Goal: Task Accomplishment & Management: Use online tool/utility

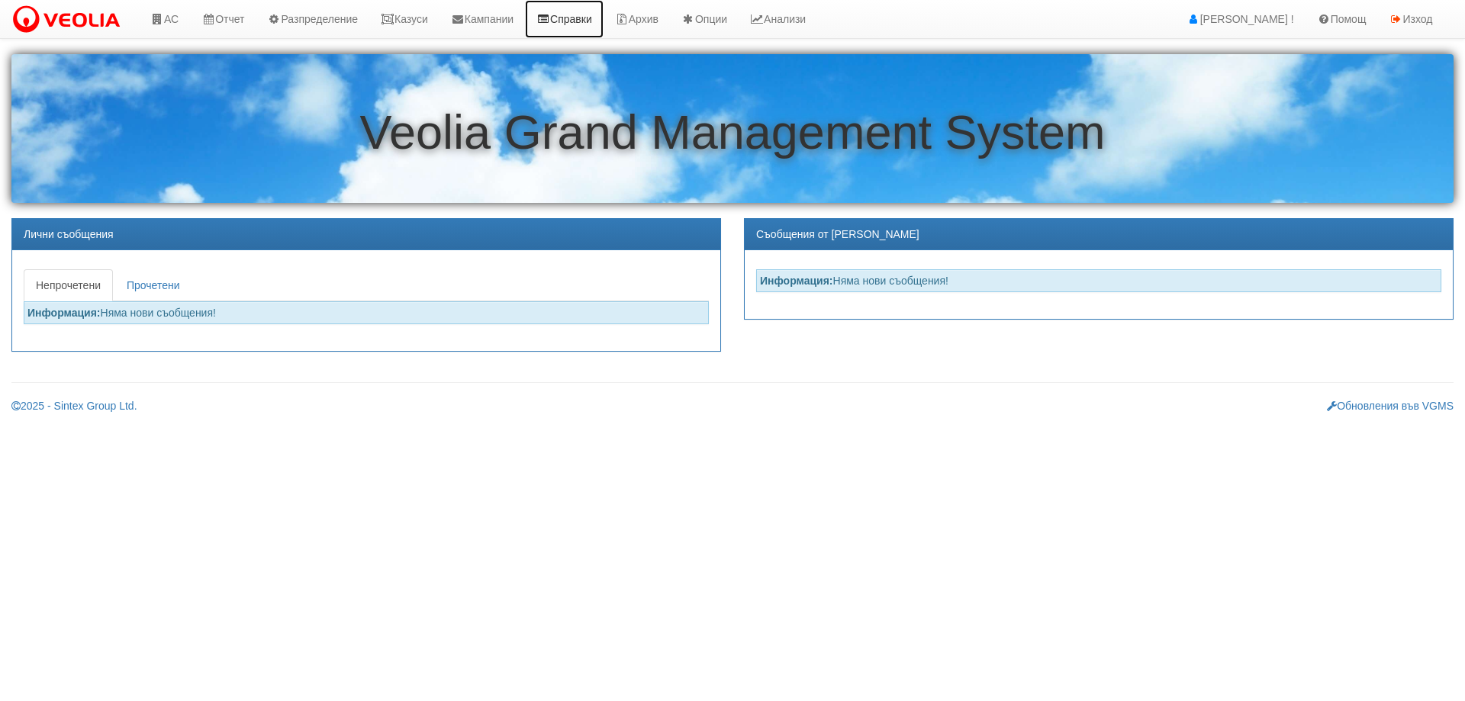
click at [593, 12] on link "Справки" at bounding box center [564, 19] width 79 height 38
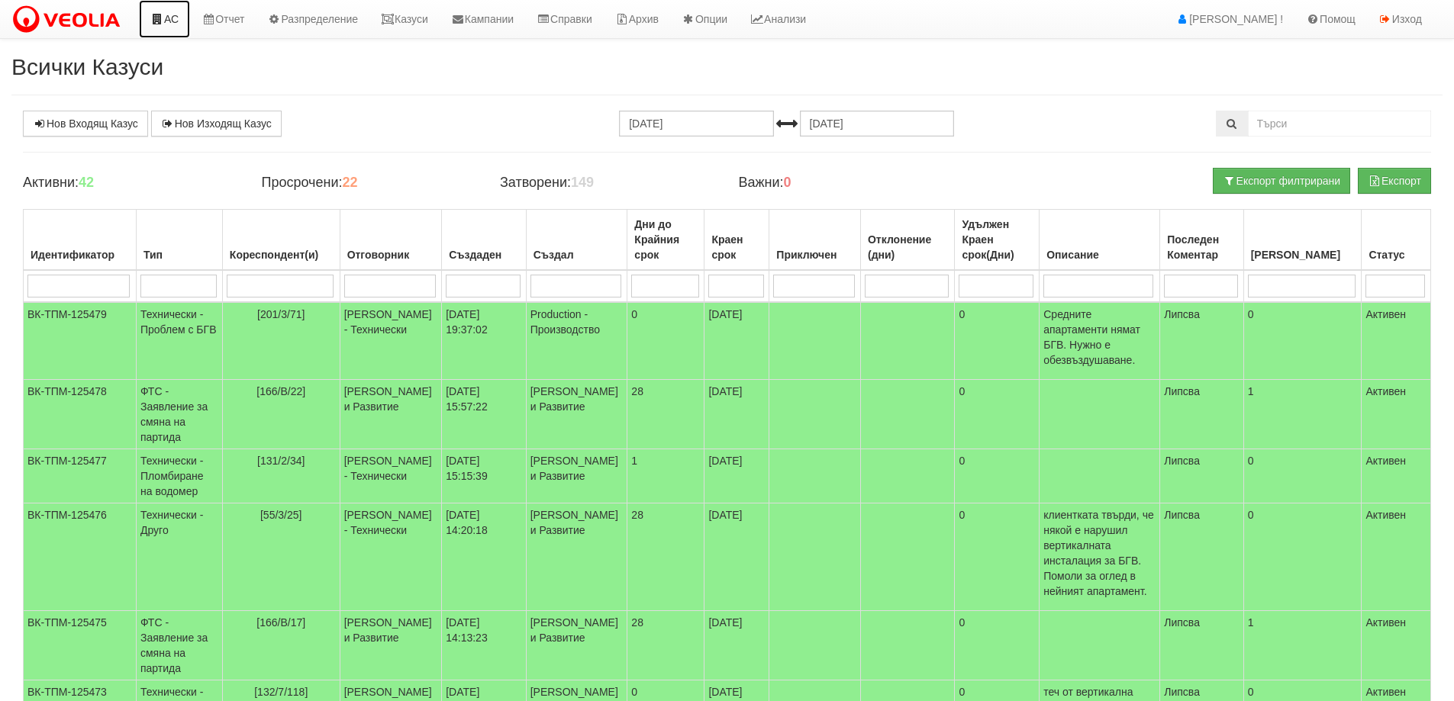
click at [156, 22] on icon at bounding box center [157, 19] width 14 height 11
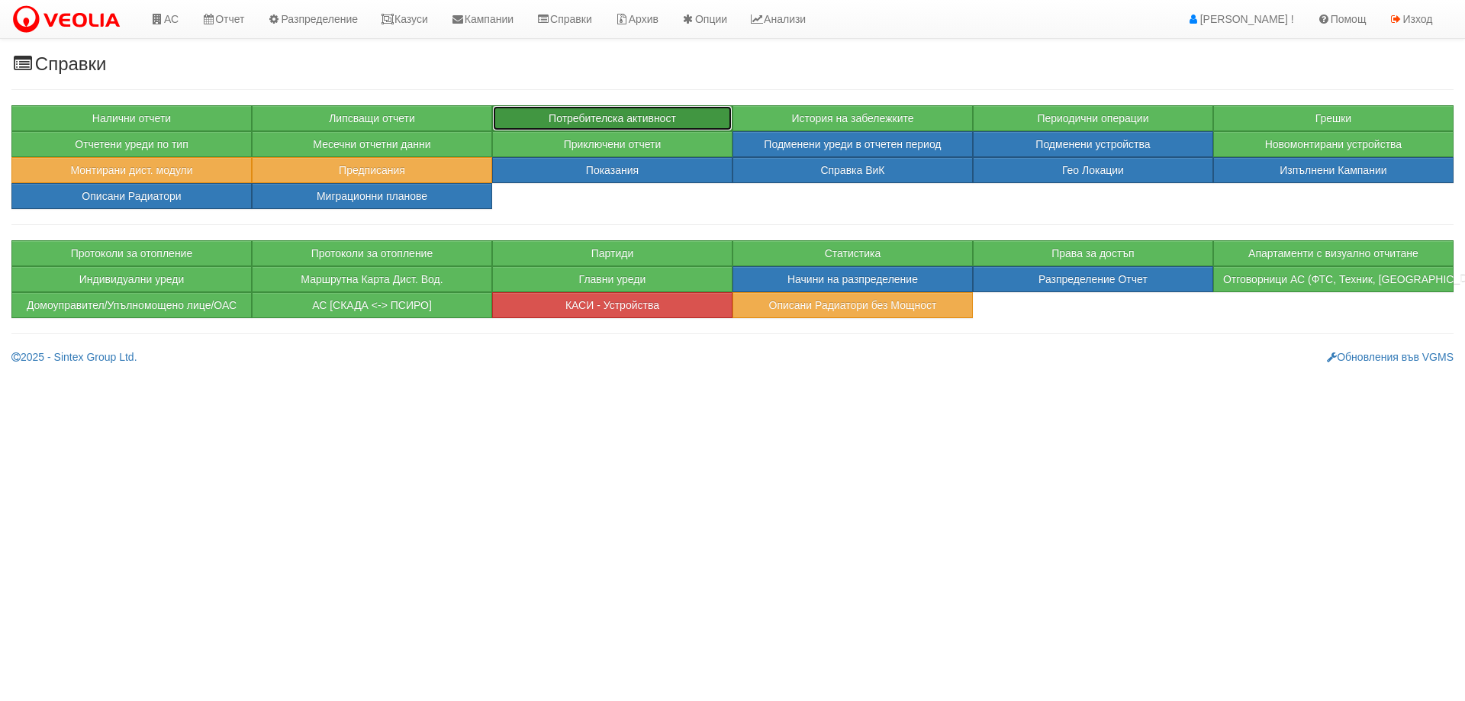
click at [594, 107] on button "Потребителска активност" at bounding box center [612, 118] width 240 height 26
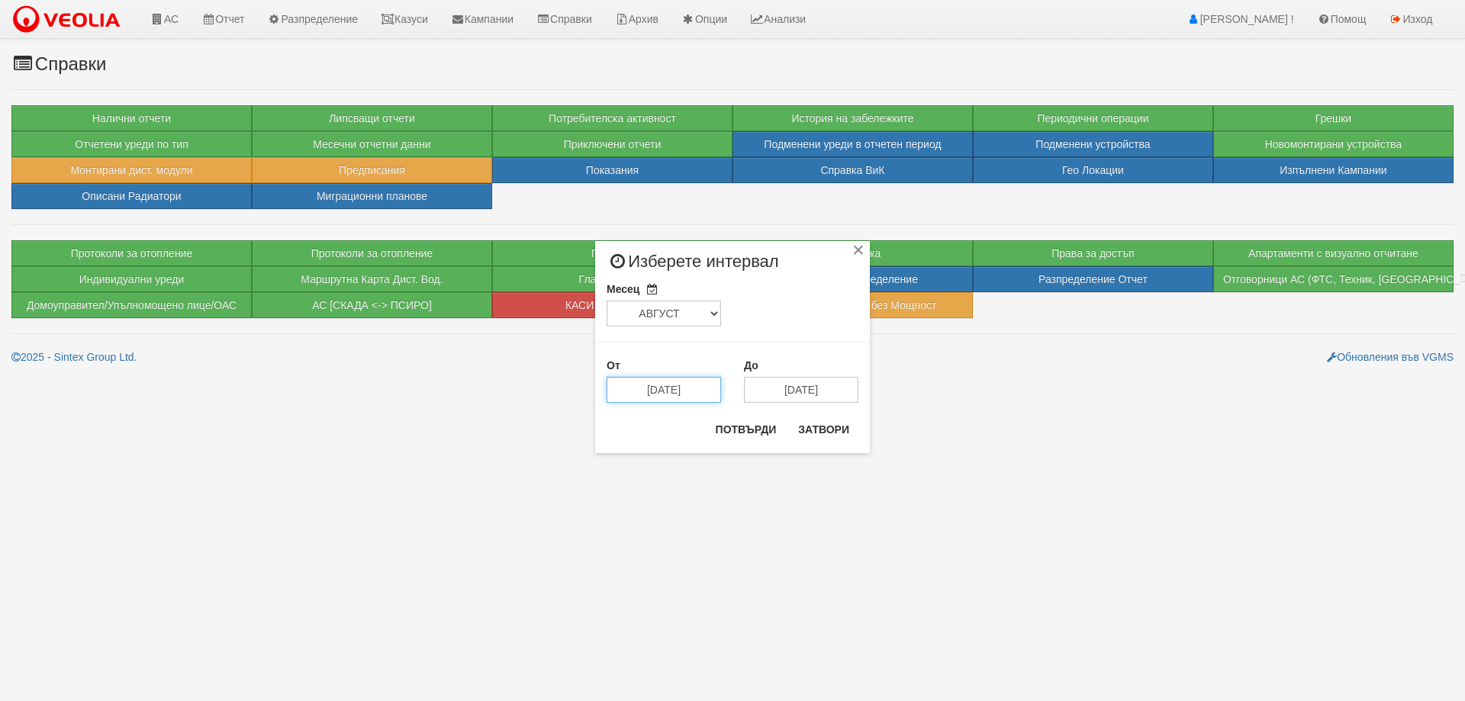
click at [689, 386] on input "15/08/2025" at bounding box center [664, 390] width 114 height 26
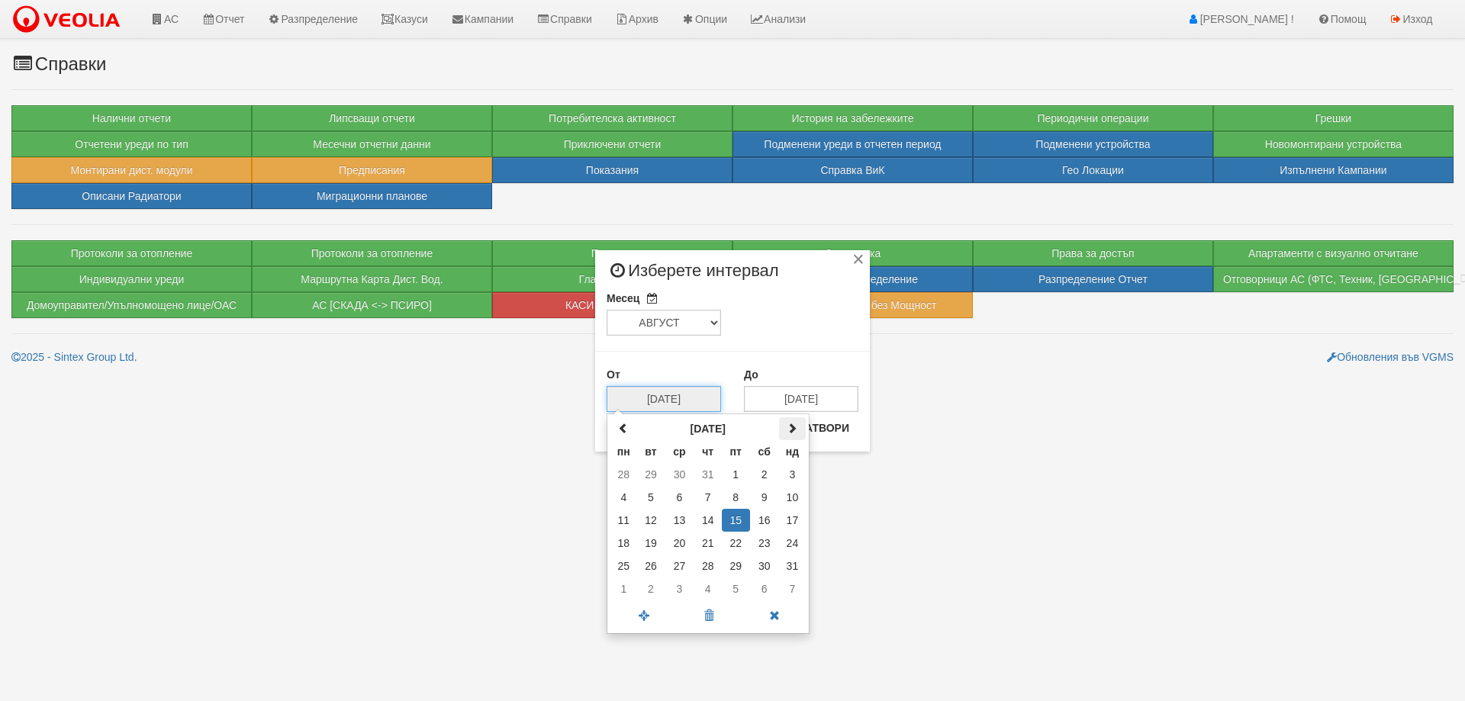
click at [787, 436] on th at bounding box center [792, 428] width 27 height 23
click at [715, 497] on td "11" at bounding box center [707, 497] width 27 height 23
type input "11/09/2025"
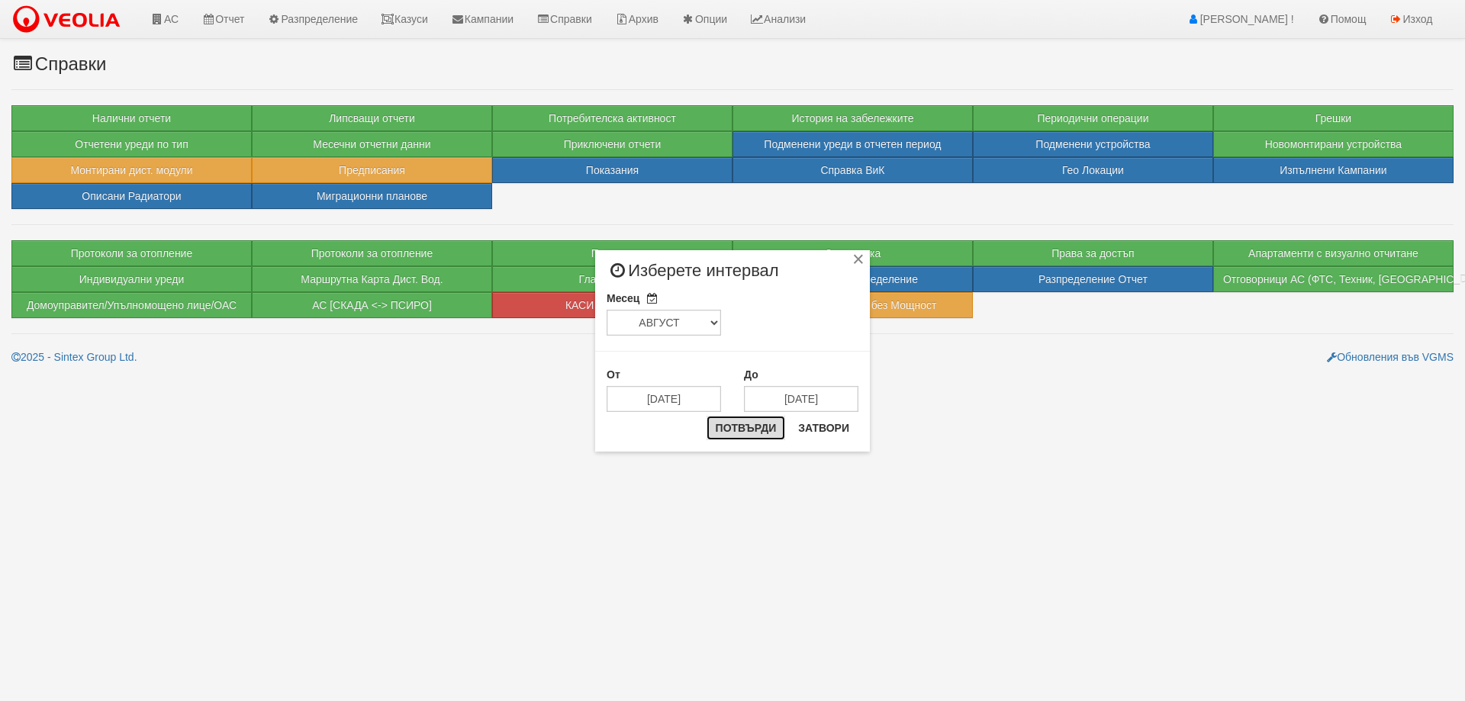
click at [737, 439] on button "Потвърди" at bounding box center [746, 428] width 79 height 24
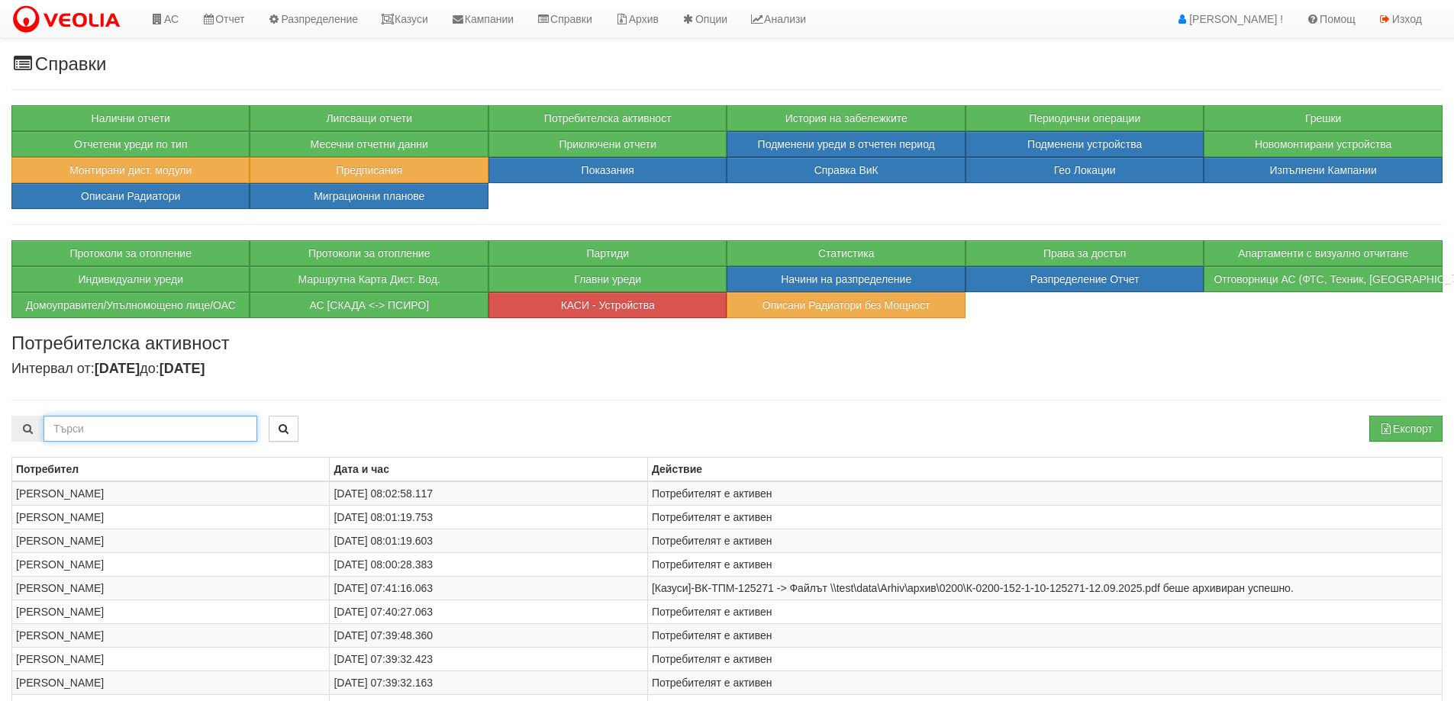
click at [108, 428] on input "text" at bounding box center [150, 429] width 214 height 26
type input "фактури"
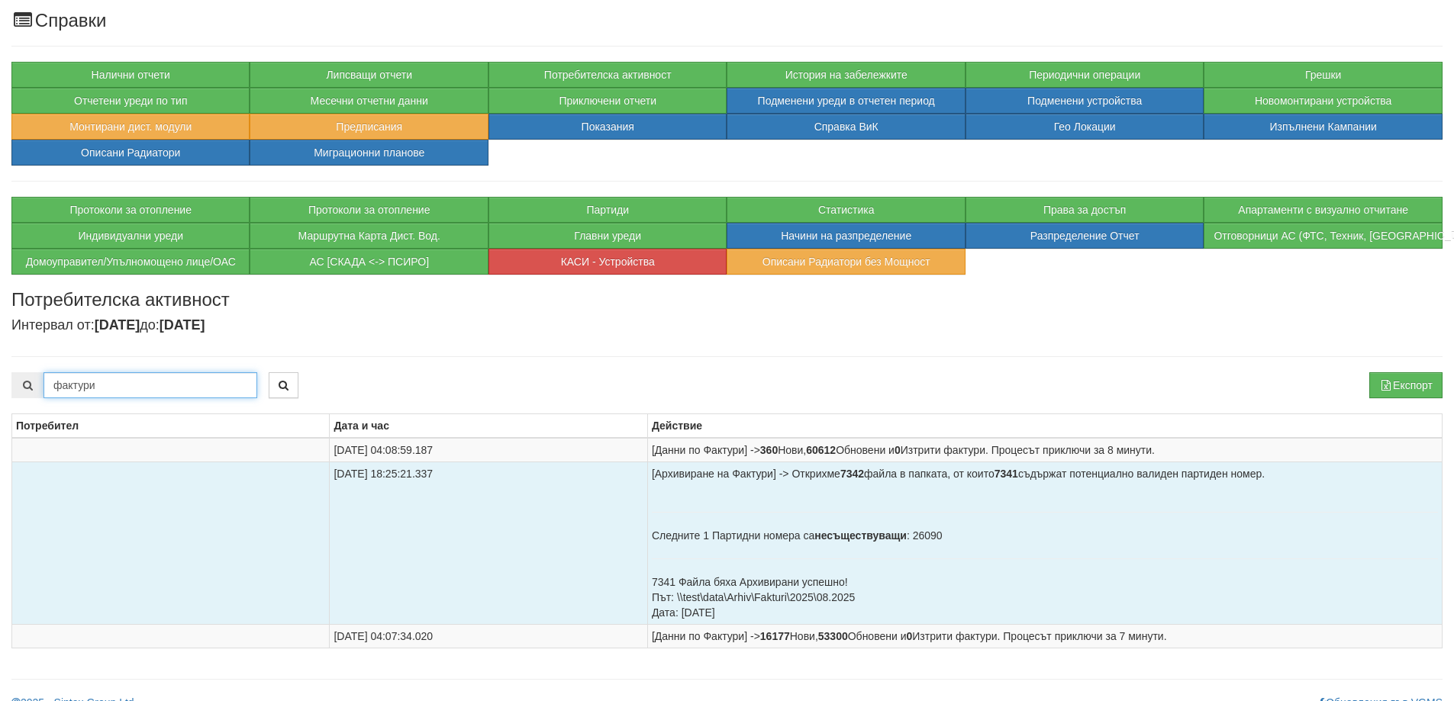
scroll to position [64, 0]
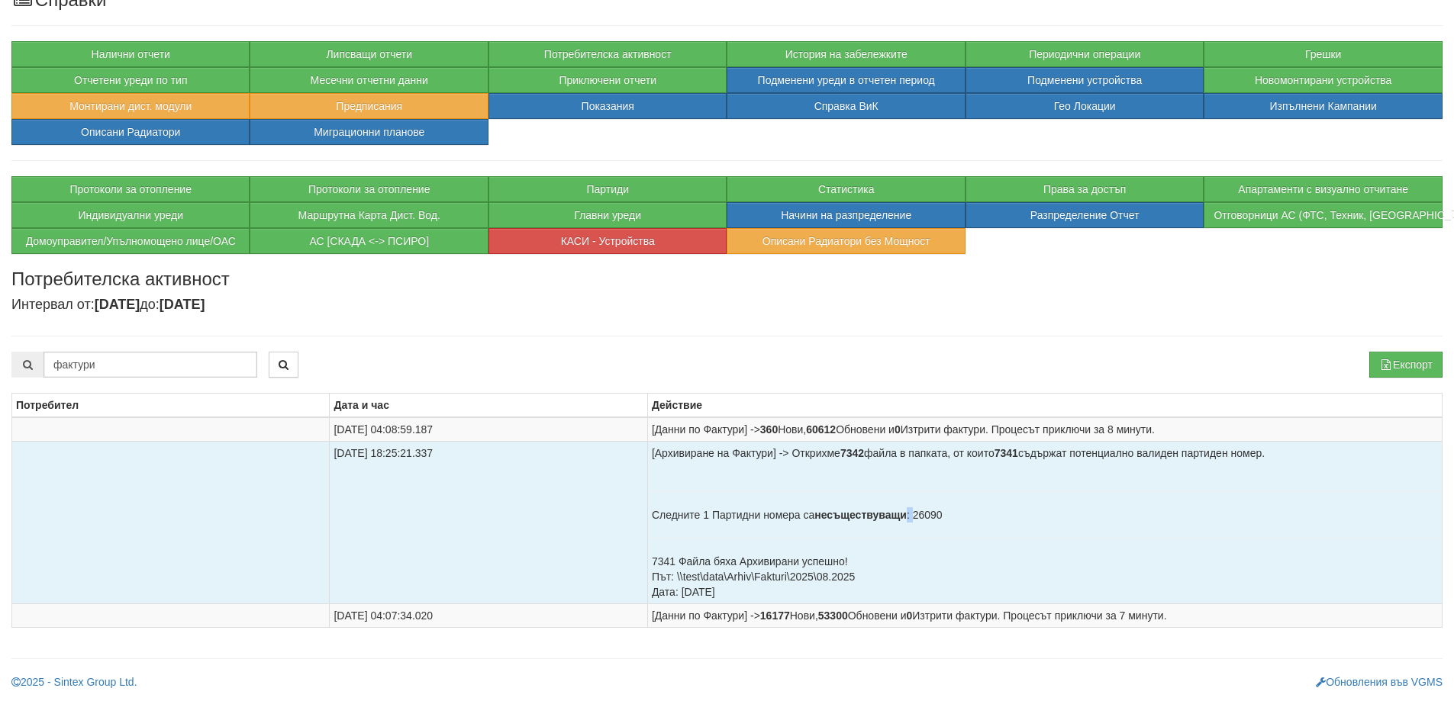
drag, startPoint x: 914, startPoint y: 517, endPoint x: 961, endPoint y: 523, distance: 47.0
click at [961, 523] on td "[Архивиране на Фактури] -> Открихме 7342 файла в папката, от които 7341 съдържа…" at bounding box center [1044, 522] width 794 height 163
copy td ":"
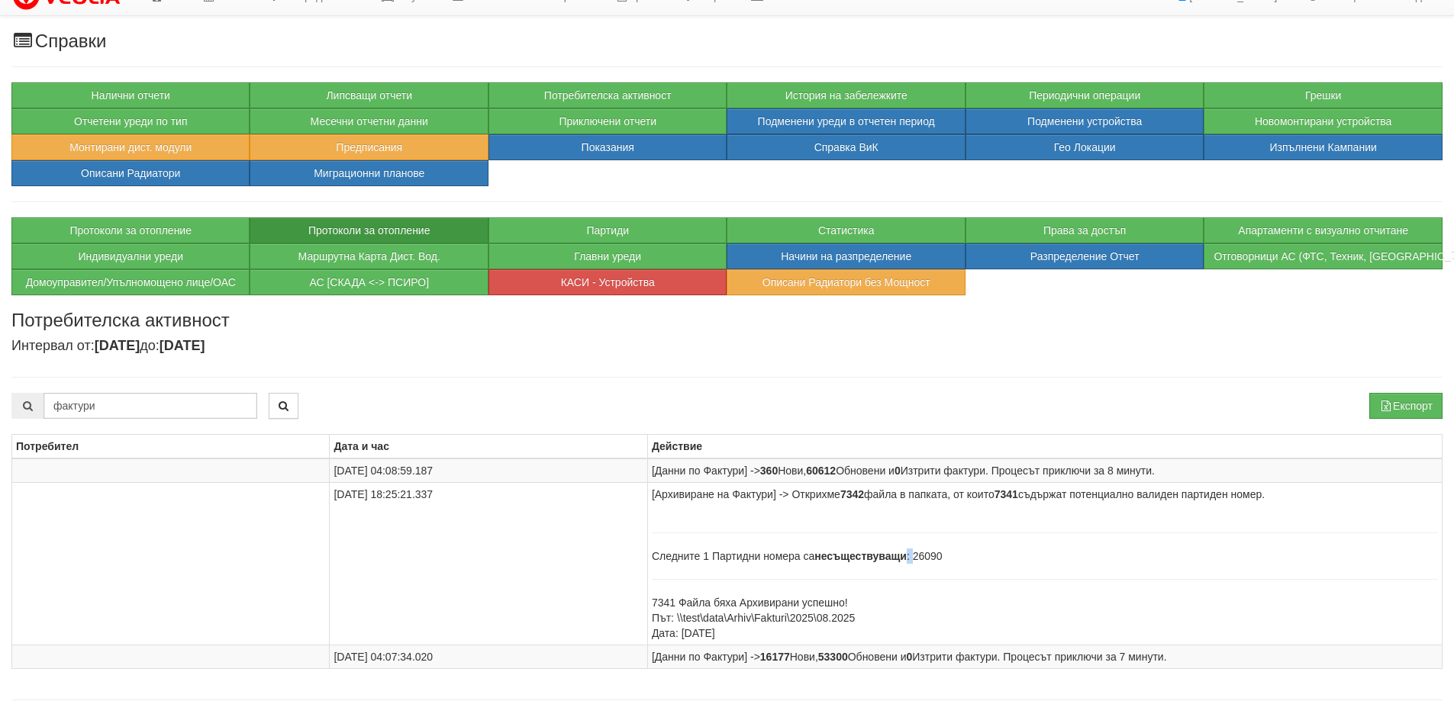
scroll to position [0, 0]
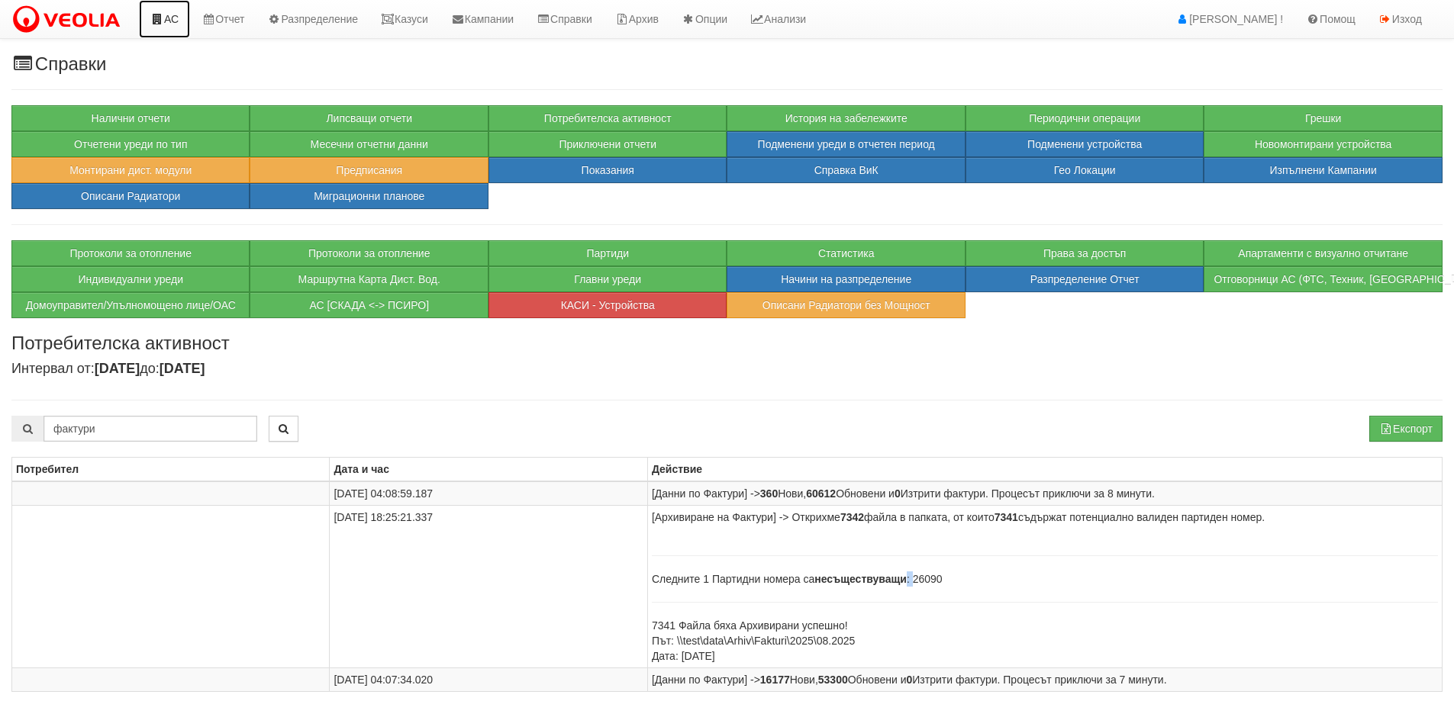
click at [163, 18] on icon at bounding box center [157, 19] width 14 height 11
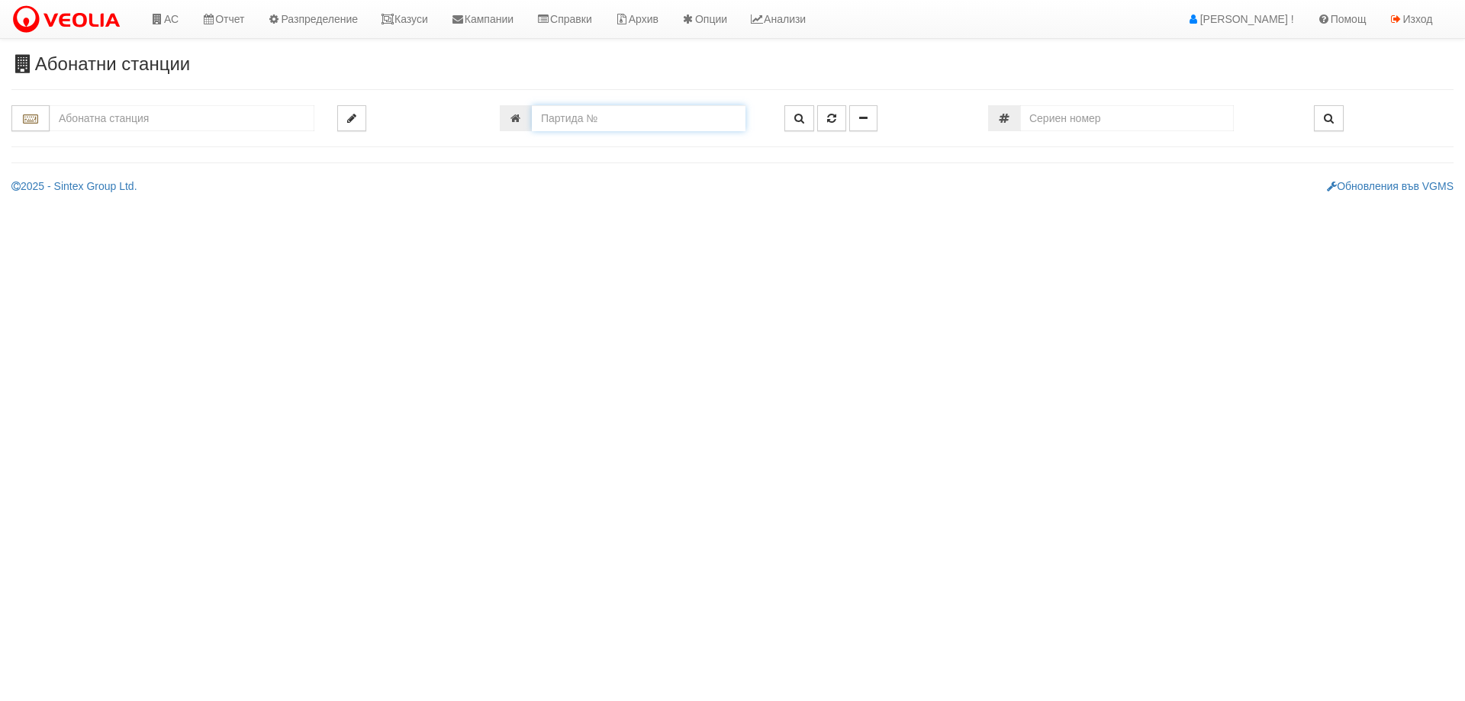
click at [571, 113] on input "number" at bounding box center [639, 118] width 214 height 26
paste input "26090"
type input "26090"
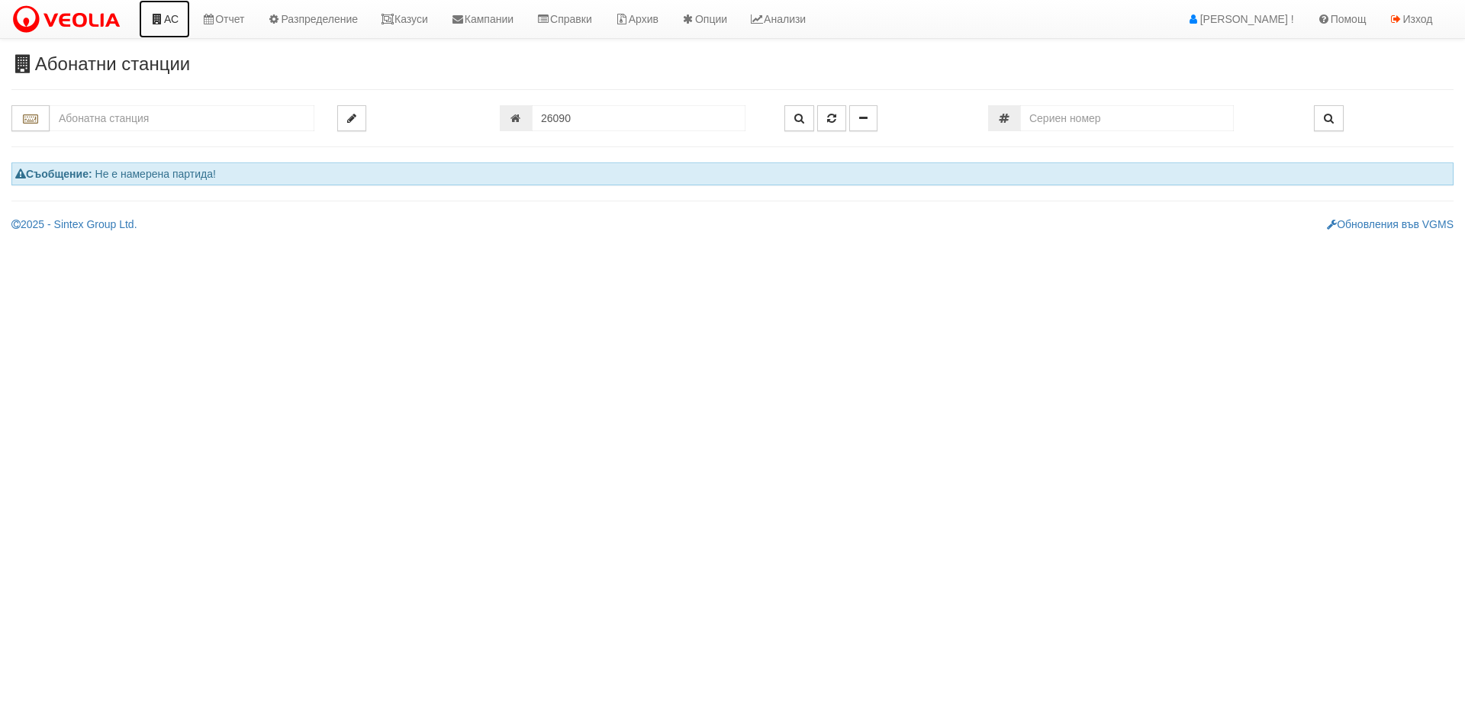
click at [175, 30] on link "АС" at bounding box center [164, 19] width 51 height 38
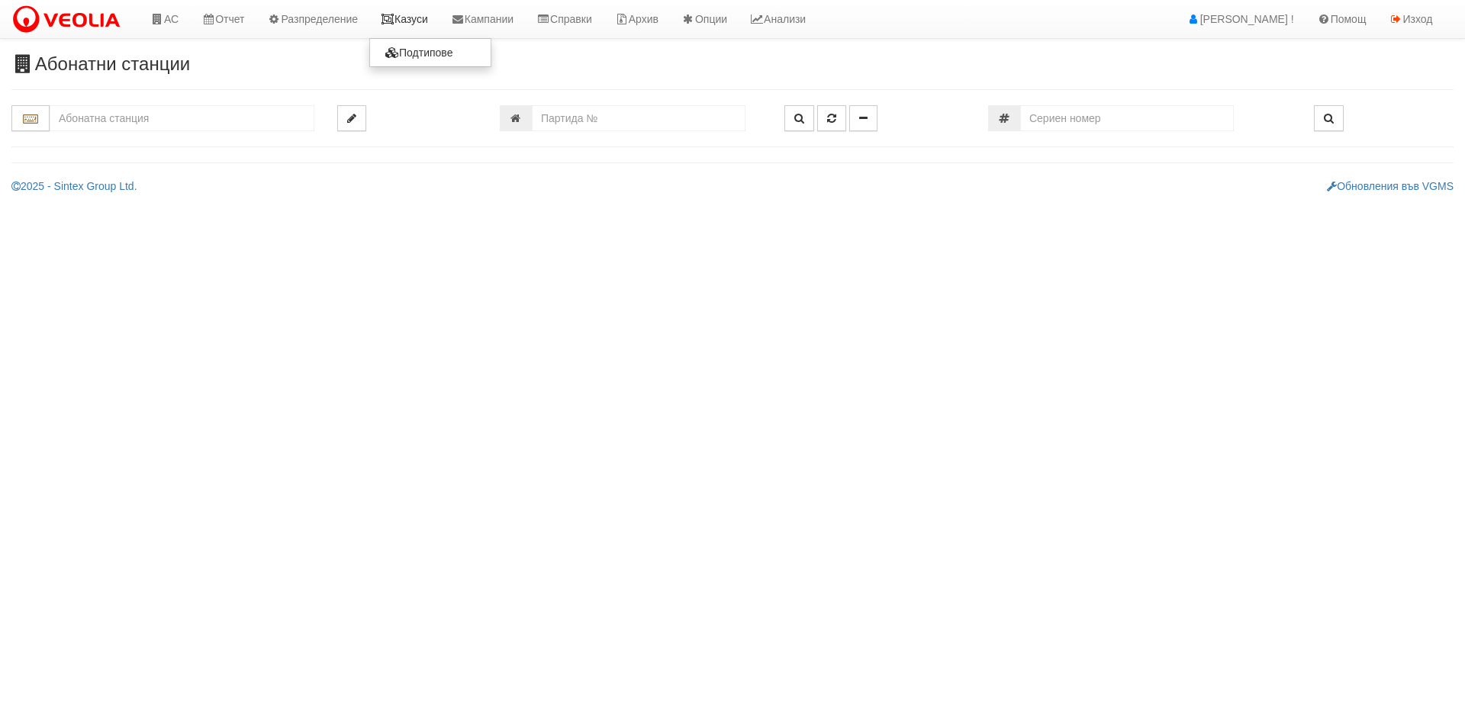
click at [420, 22] on link "Казуси" at bounding box center [404, 19] width 70 height 38
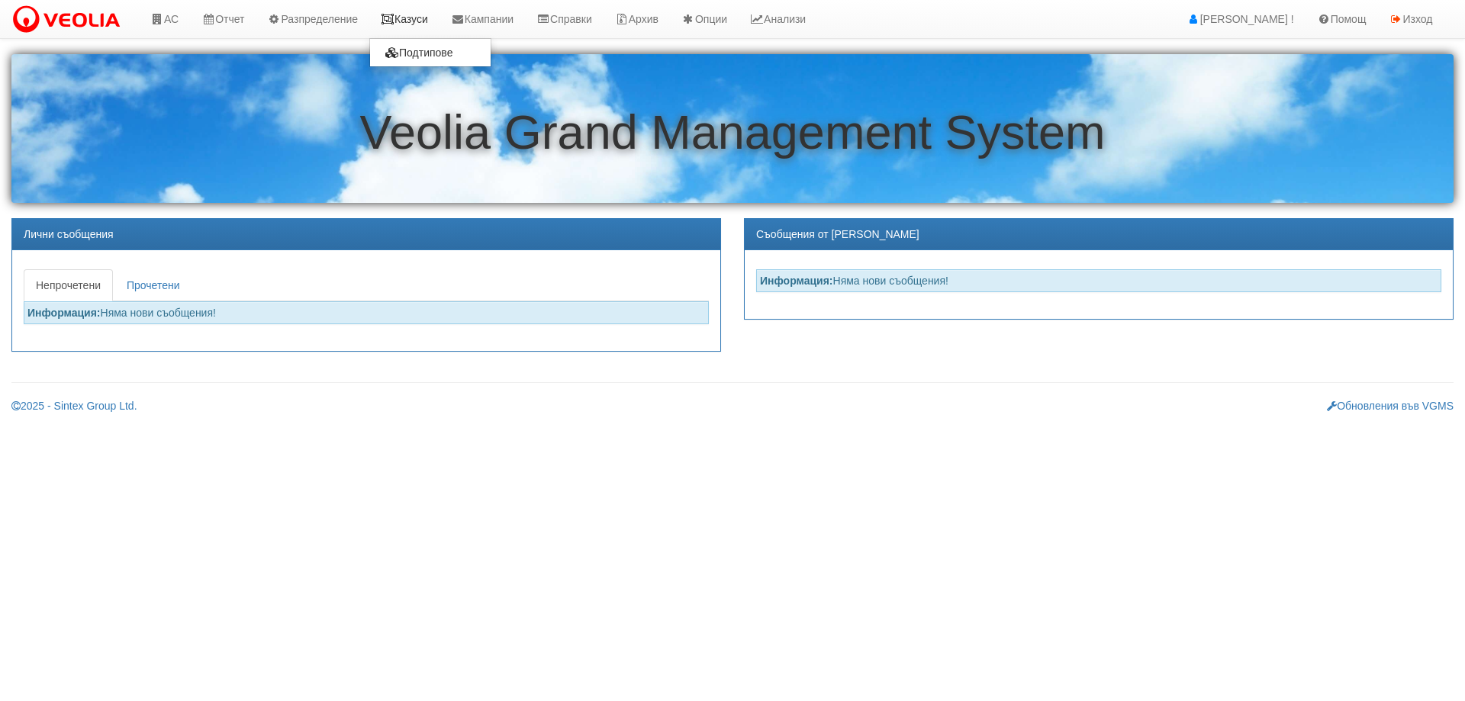
click at [414, 26] on link "Казуси" at bounding box center [404, 19] width 70 height 38
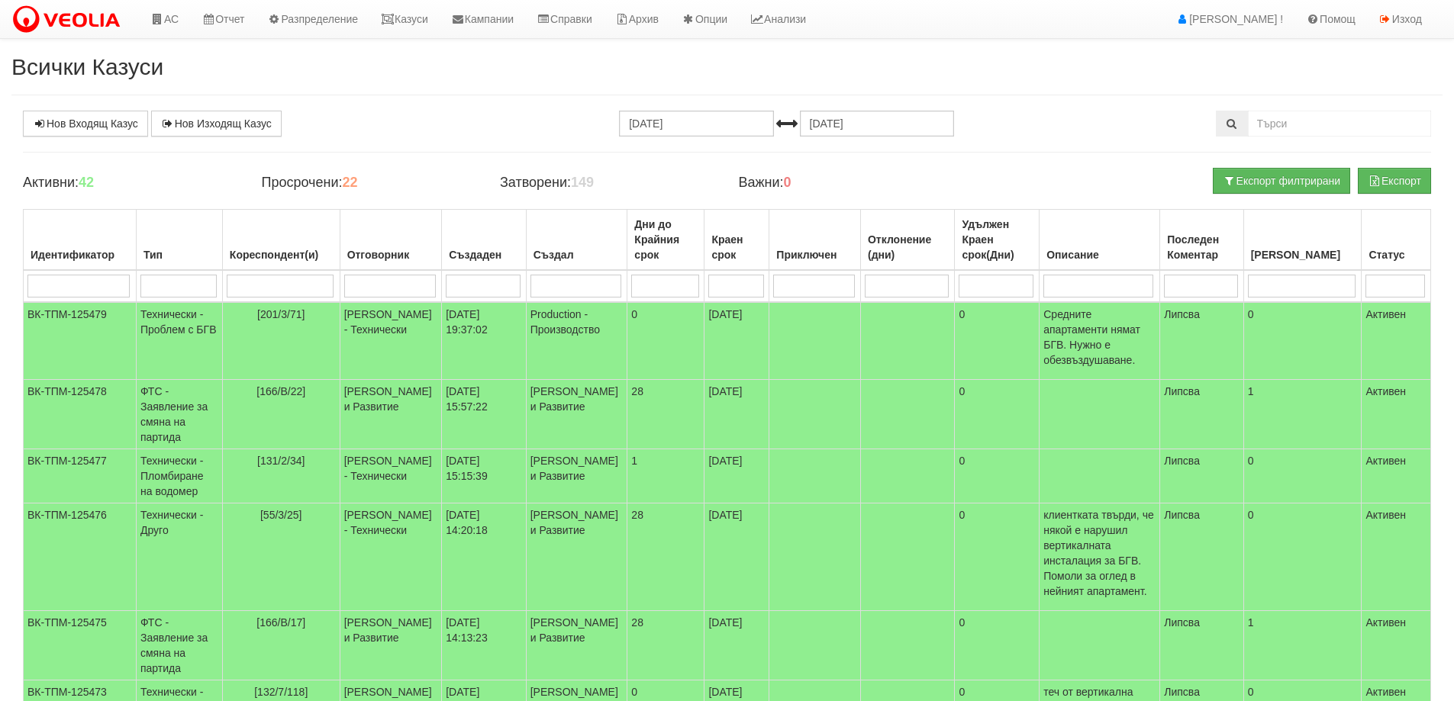
click at [311, 291] on input "search" at bounding box center [280, 286] width 107 height 23
type input "122"
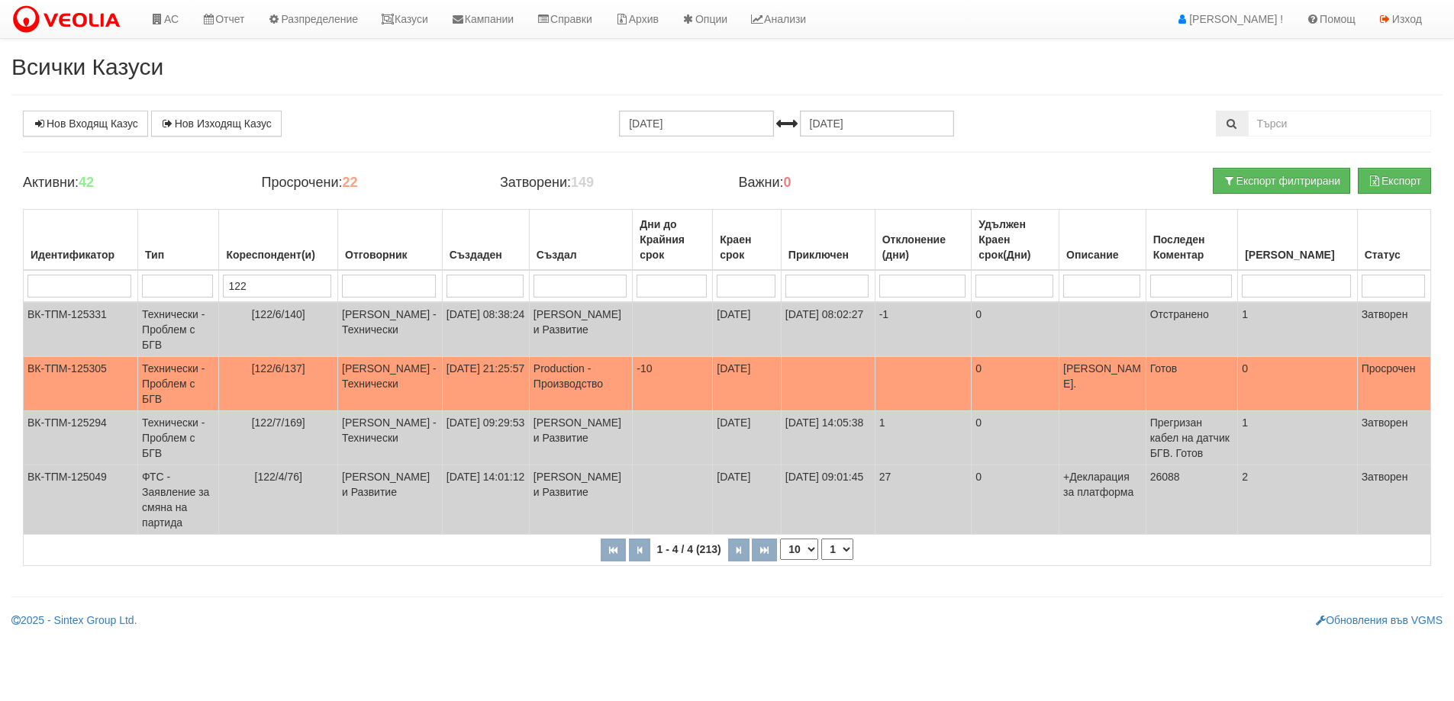
type input "122/"
type input "122/4"
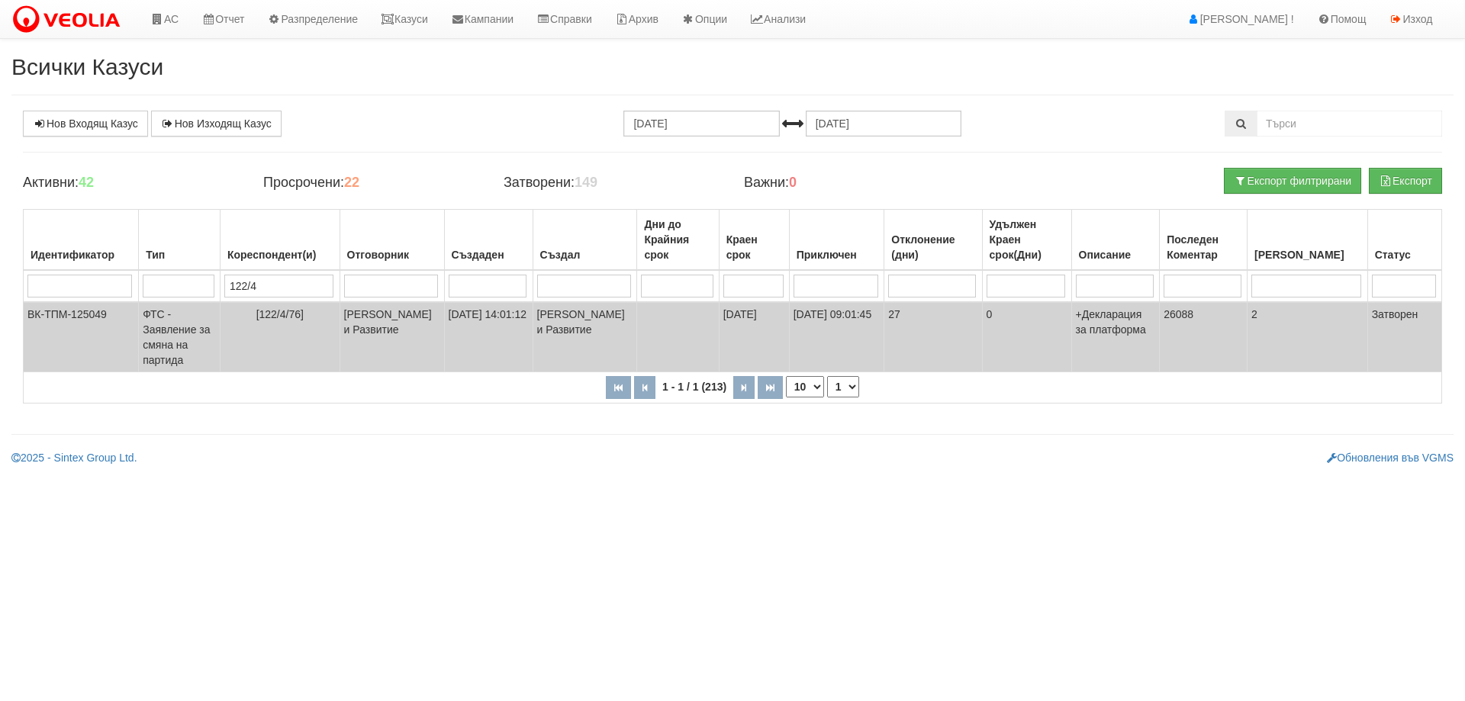
type input "122/4/"
type input "122/4/92"
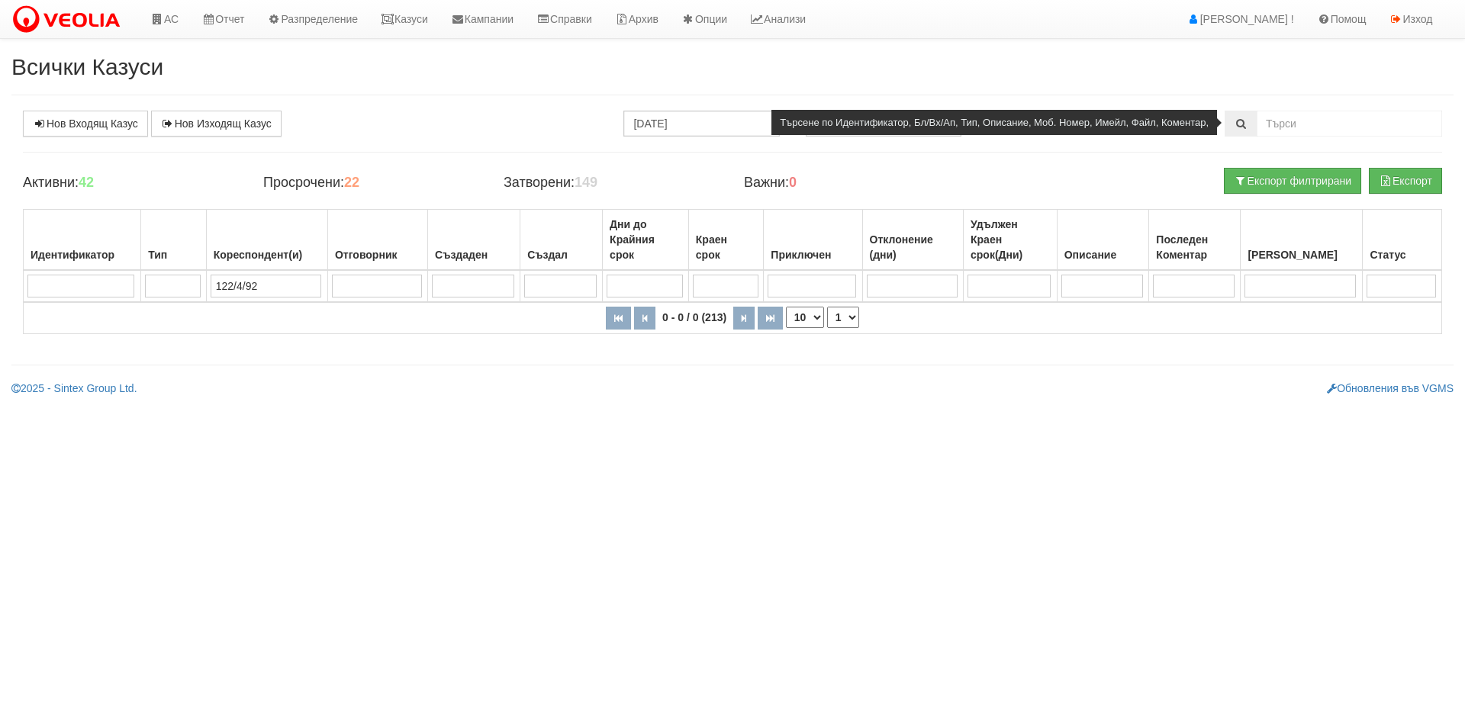
type input "122/4/92"
click at [1312, 112] on input "text" at bounding box center [1349, 124] width 185 height 26
type input "122/4/92"
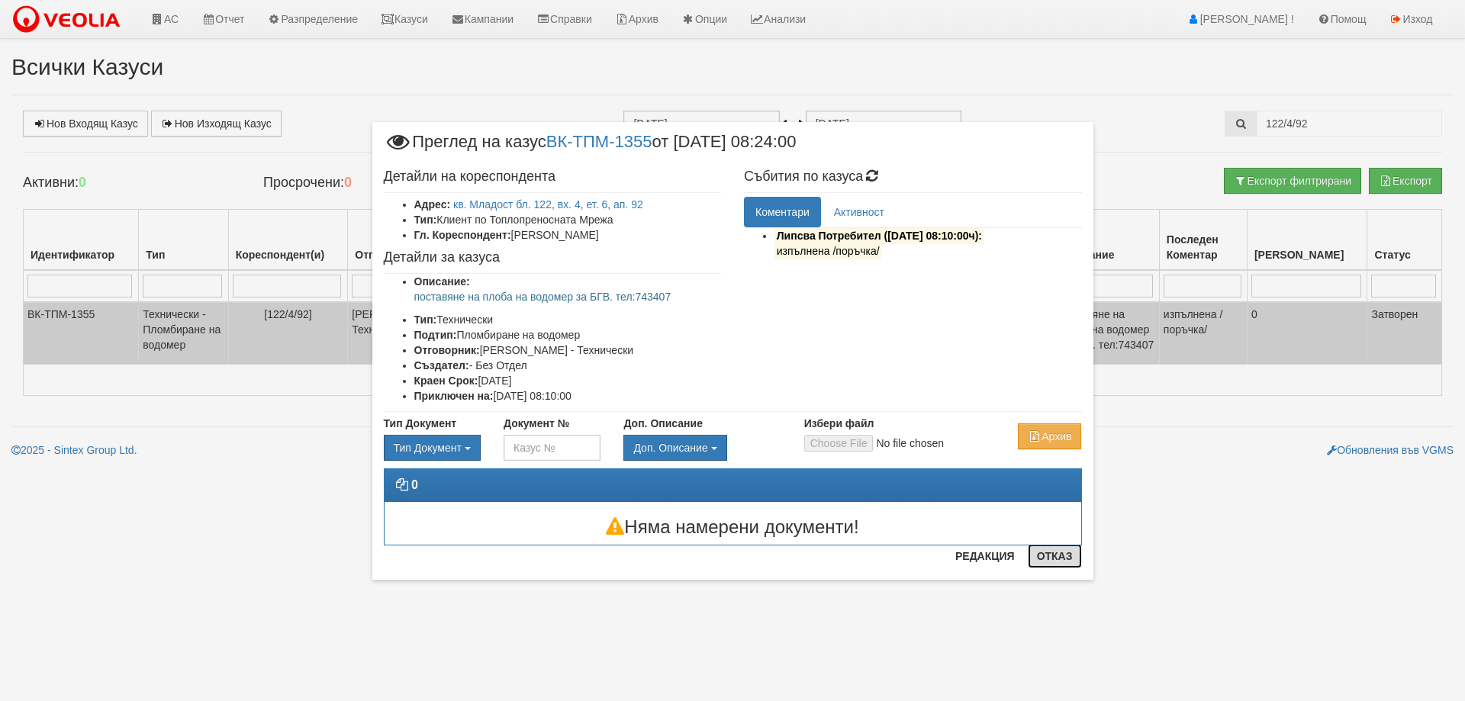
click at [1072, 562] on button "Отказ" at bounding box center [1055, 556] width 54 height 24
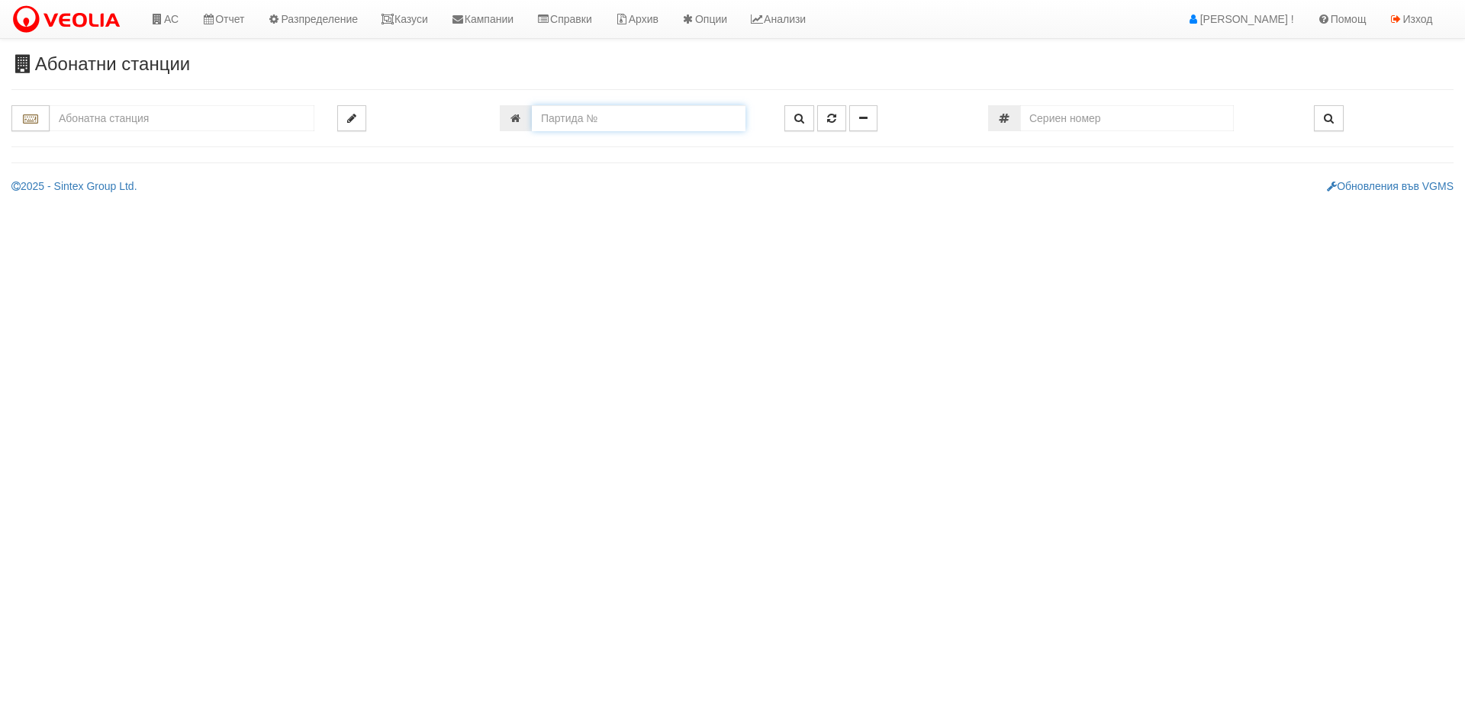
click at [639, 131] on input "number" at bounding box center [639, 118] width 214 height 26
type input "26090"
click at [259, 124] on input "text" at bounding box center [182, 118] width 265 height 26
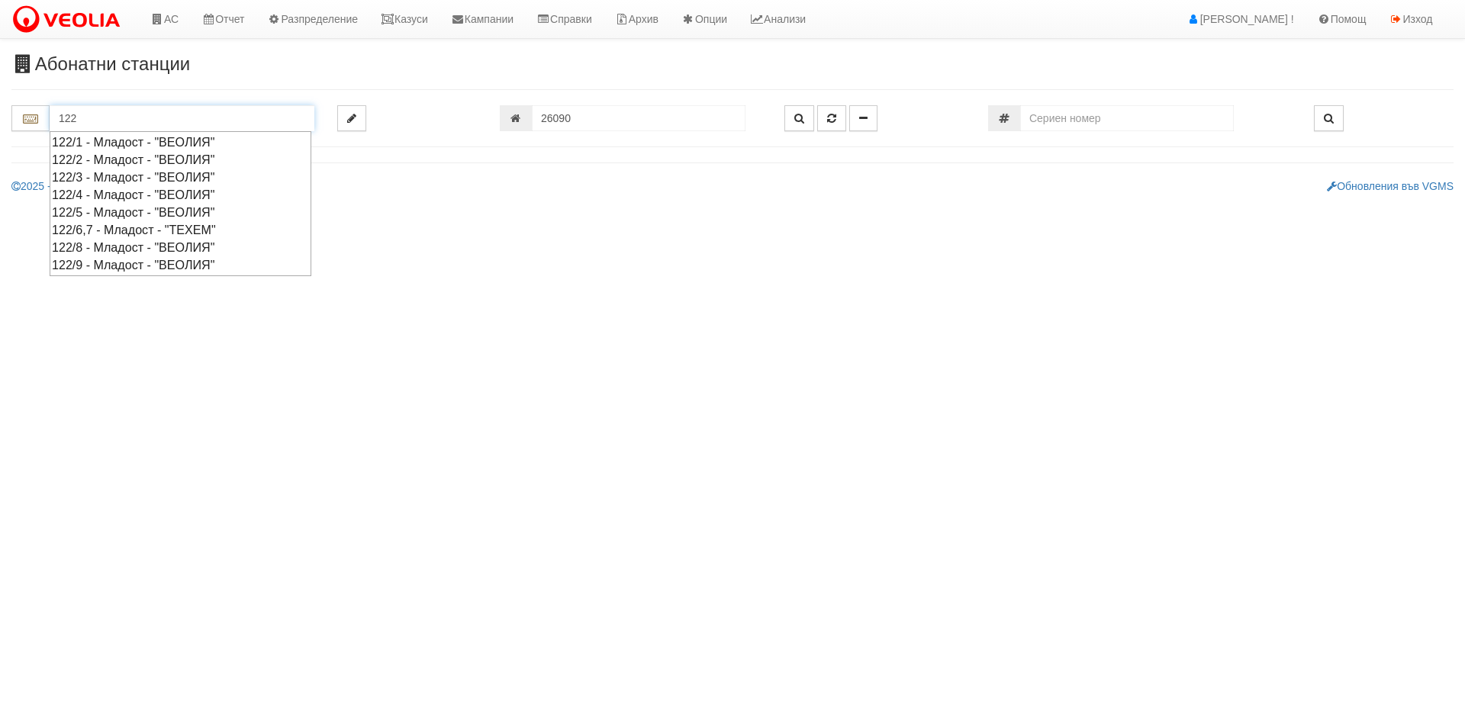
click at [143, 196] on div "122/4 - Младост - "ВЕОЛИЯ"" at bounding box center [180, 195] width 257 height 18
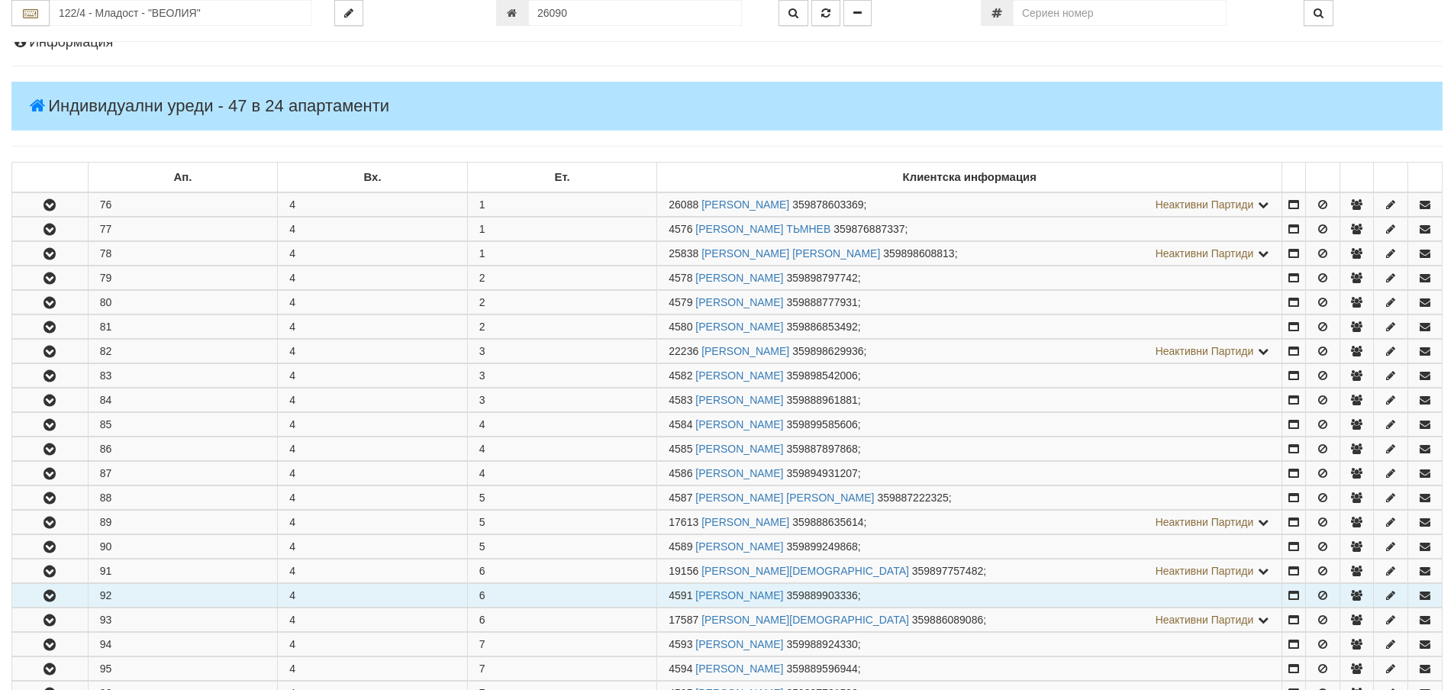
scroll to position [305, 0]
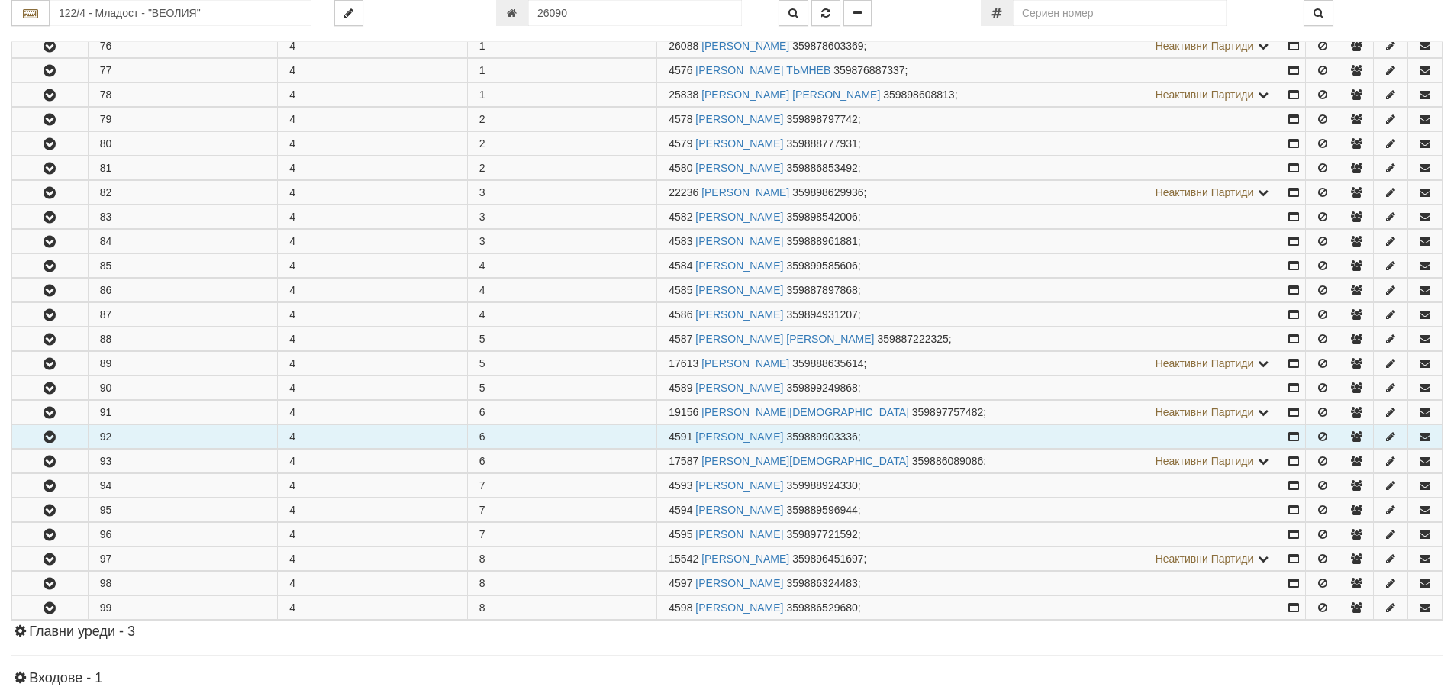
click at [58, 430] on button "button" at bounding box center [50, 436] width 76 height 23
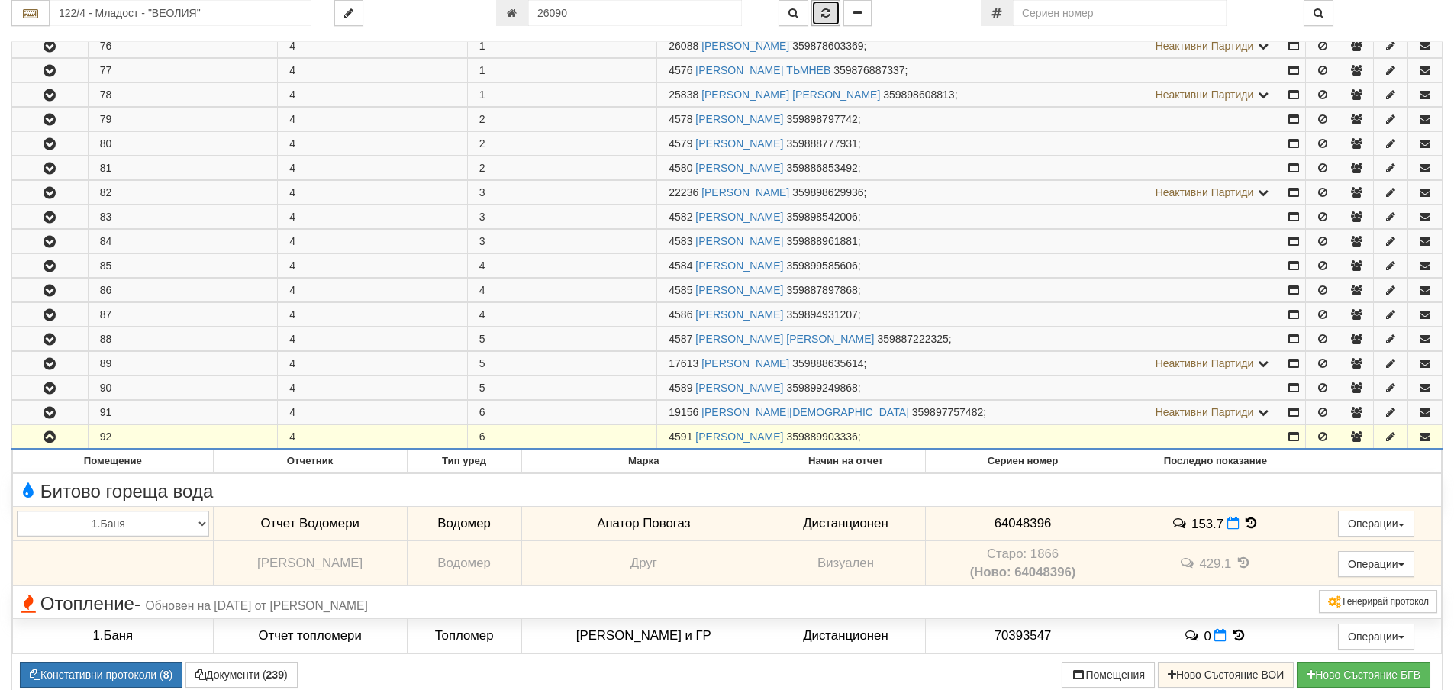
click at [823, 13] on icon "button" at bounding box center [825, 13] width 9 height 11
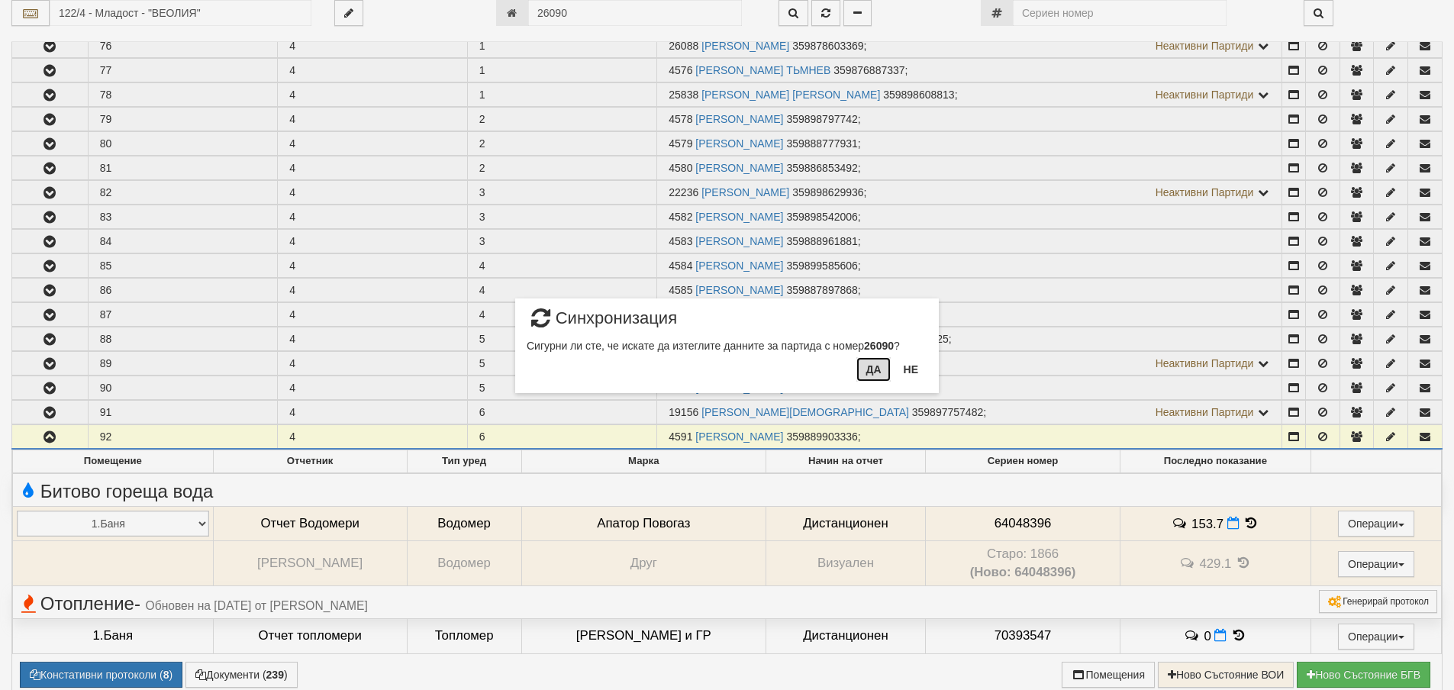
click at [872, 363] on button "Да" at bounding box center [873, 369] width 34 height 24
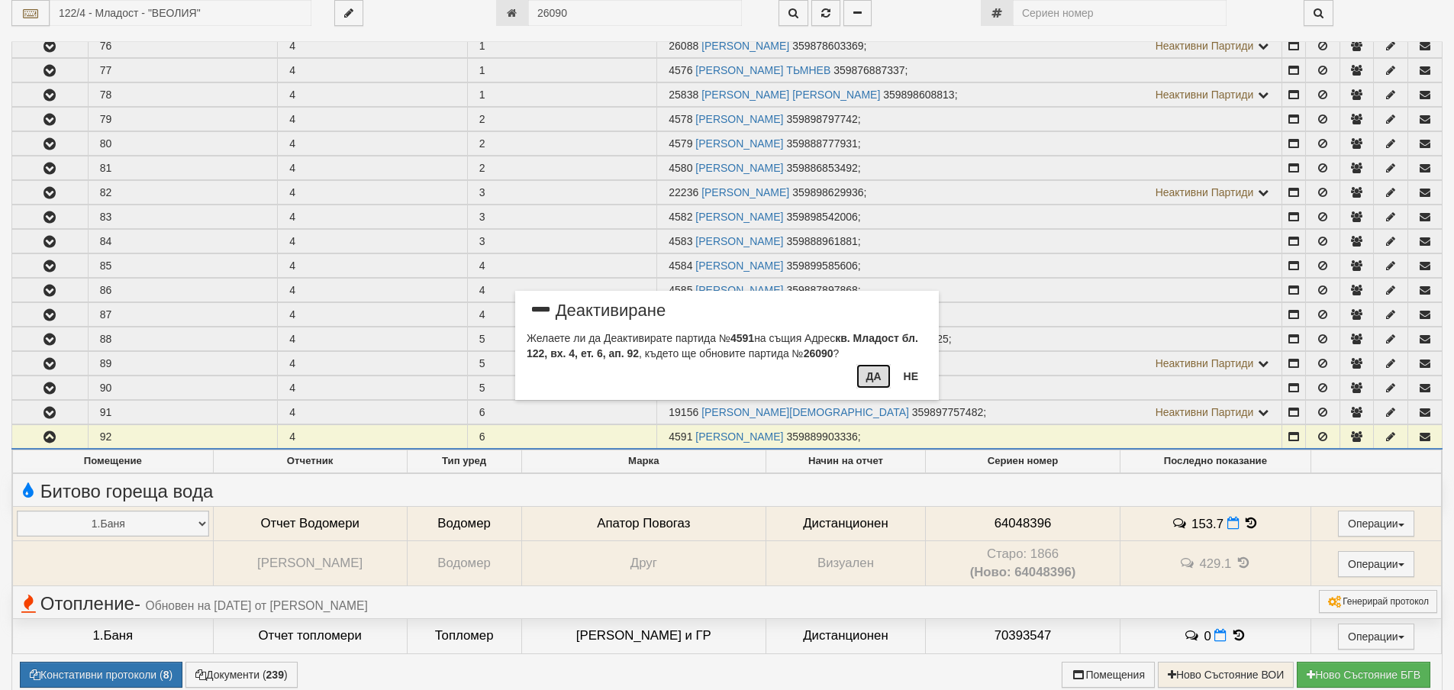
click at [877, 382] on button "Да" at bounding box center [873, 376] width 34 height 24
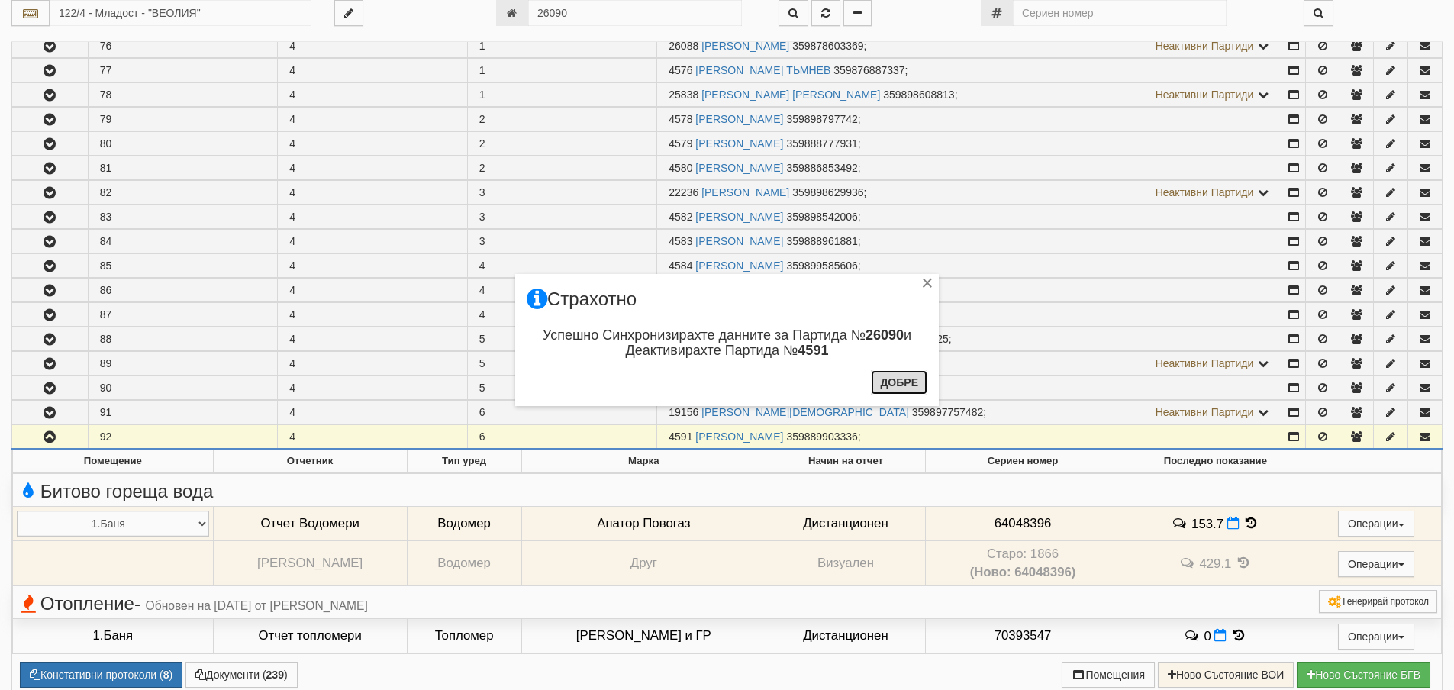
click at [884, 381] on button "Добре" at bounding box center [899, 382] width 56 height 24
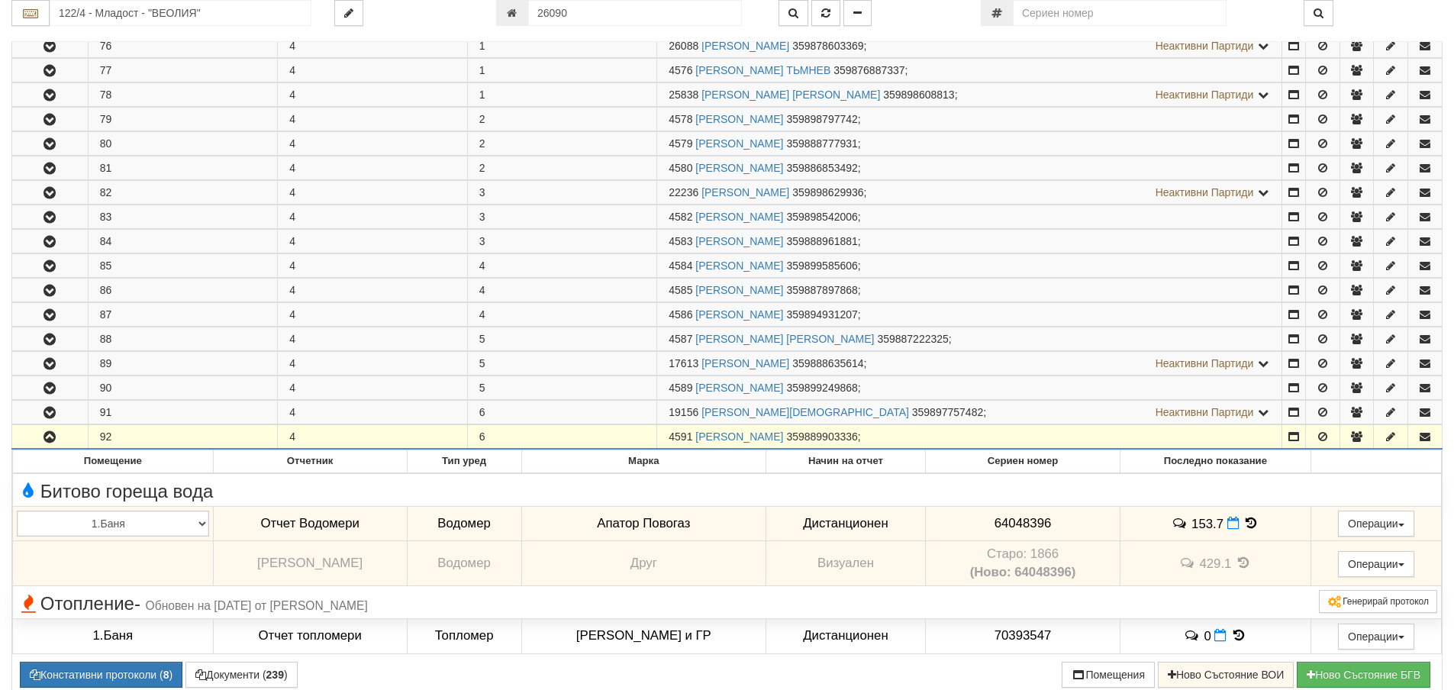
click at [32, 443] on button "button" at bounding box center [50, 436] width 76 height 23
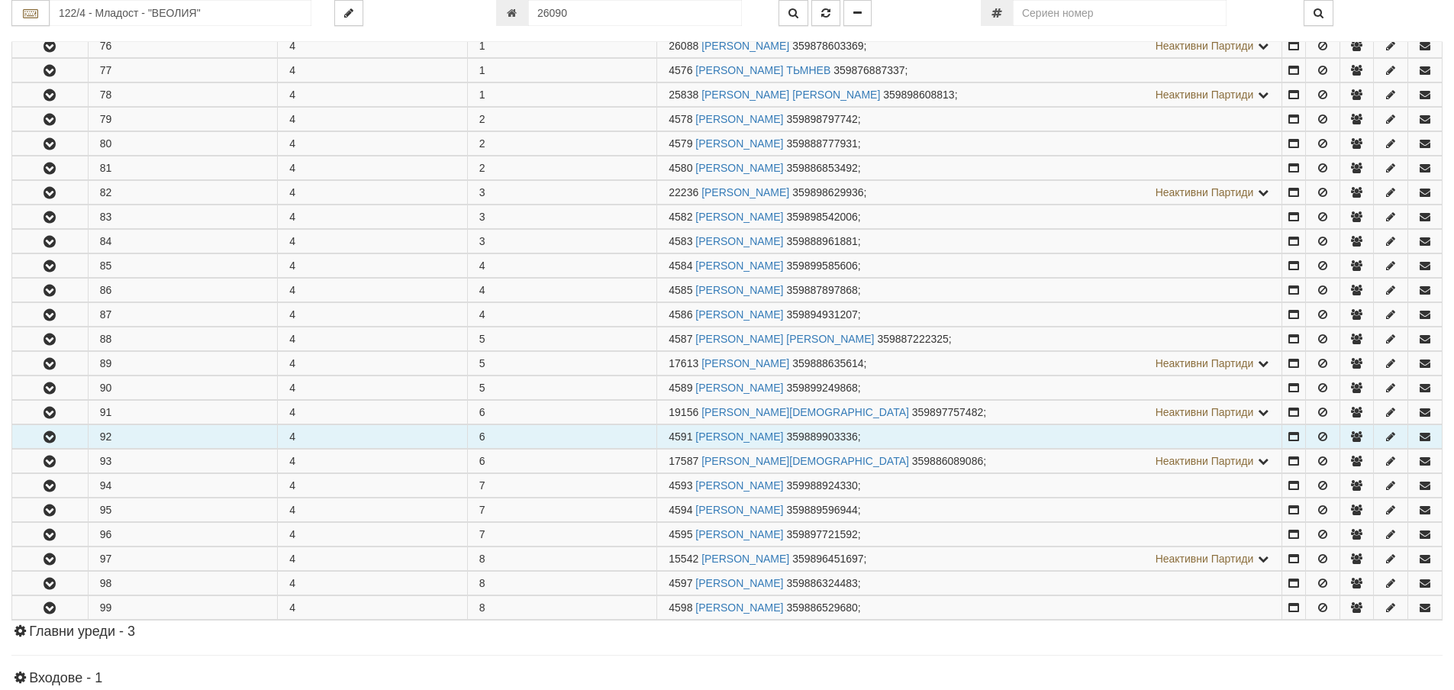
click at [34, 440] on button "button" at bounding box center [50, 436] width 76 height 23
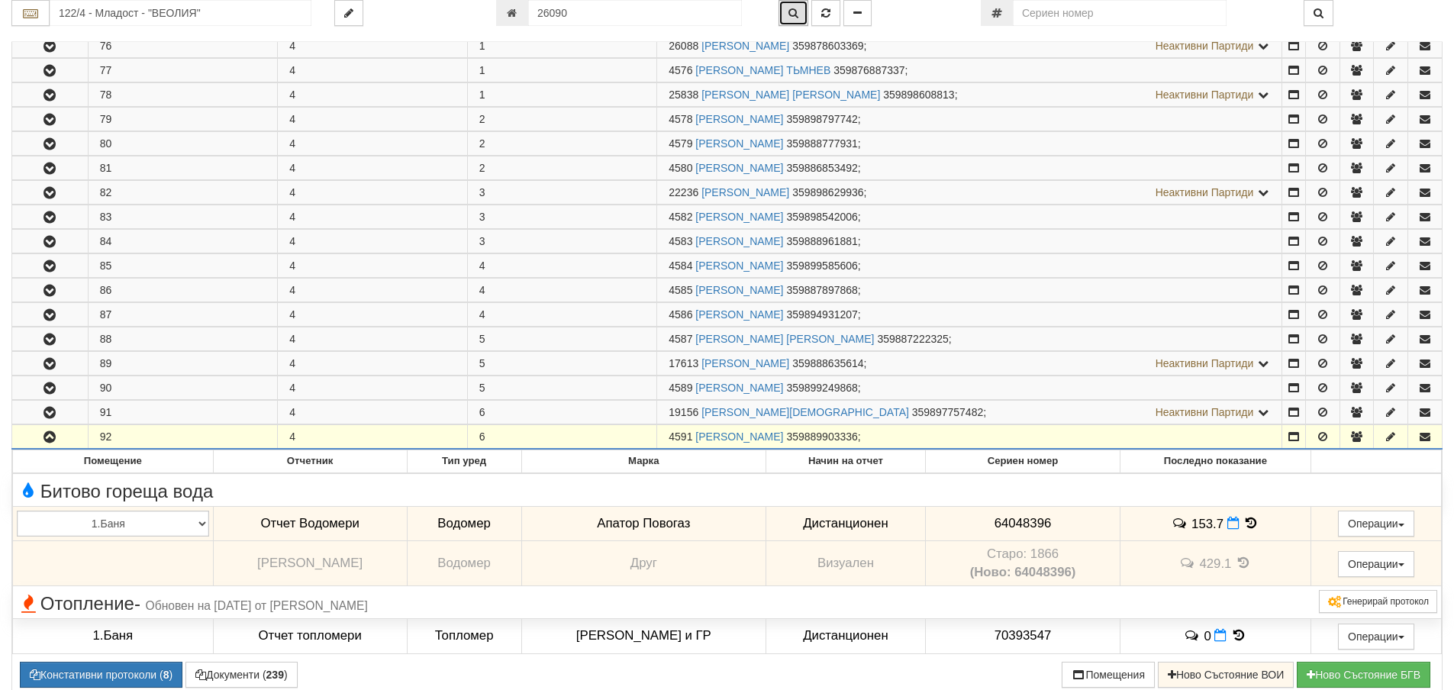
click at [795, 24] on button "button" at bounding box center [793, 13] width 30 height 26
type input "122/4 - "ВЕОЛИЯ ЕНЕРДЖИ ВАРНА " ЕАД"
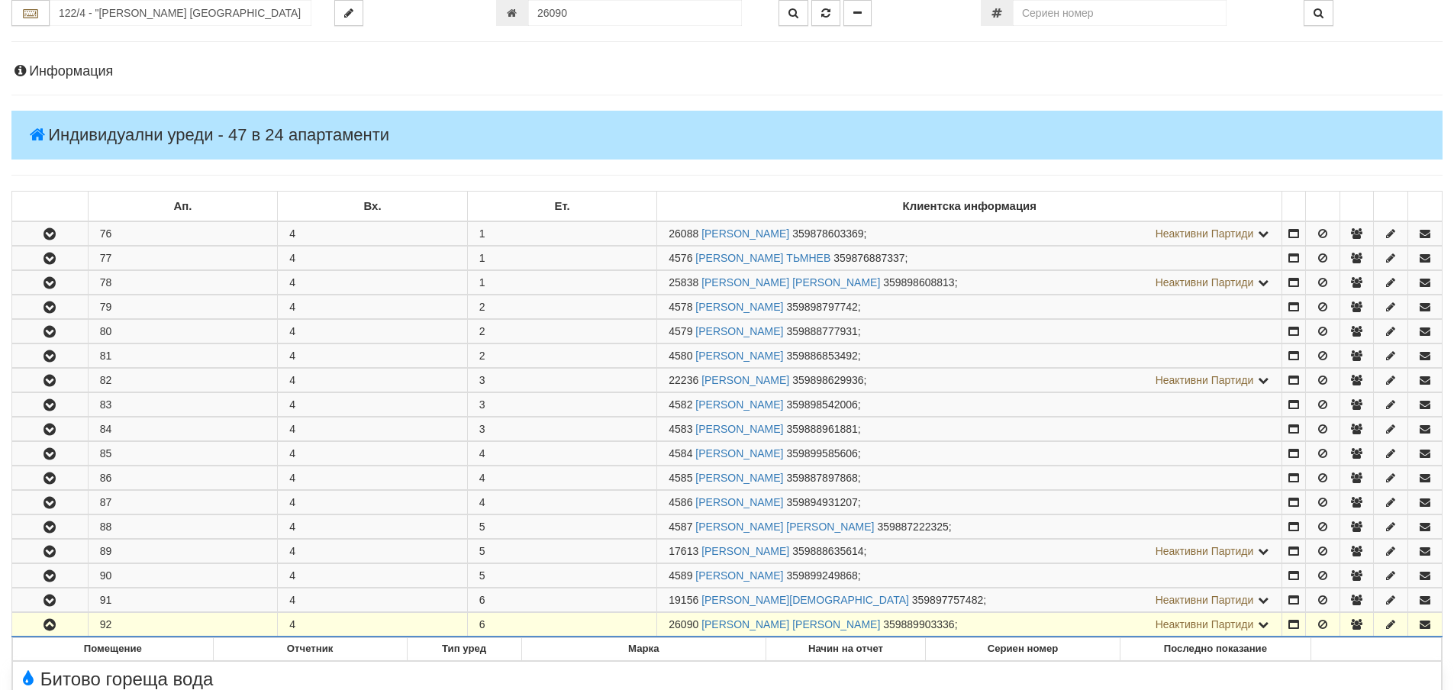
scroll to position [0, 0]
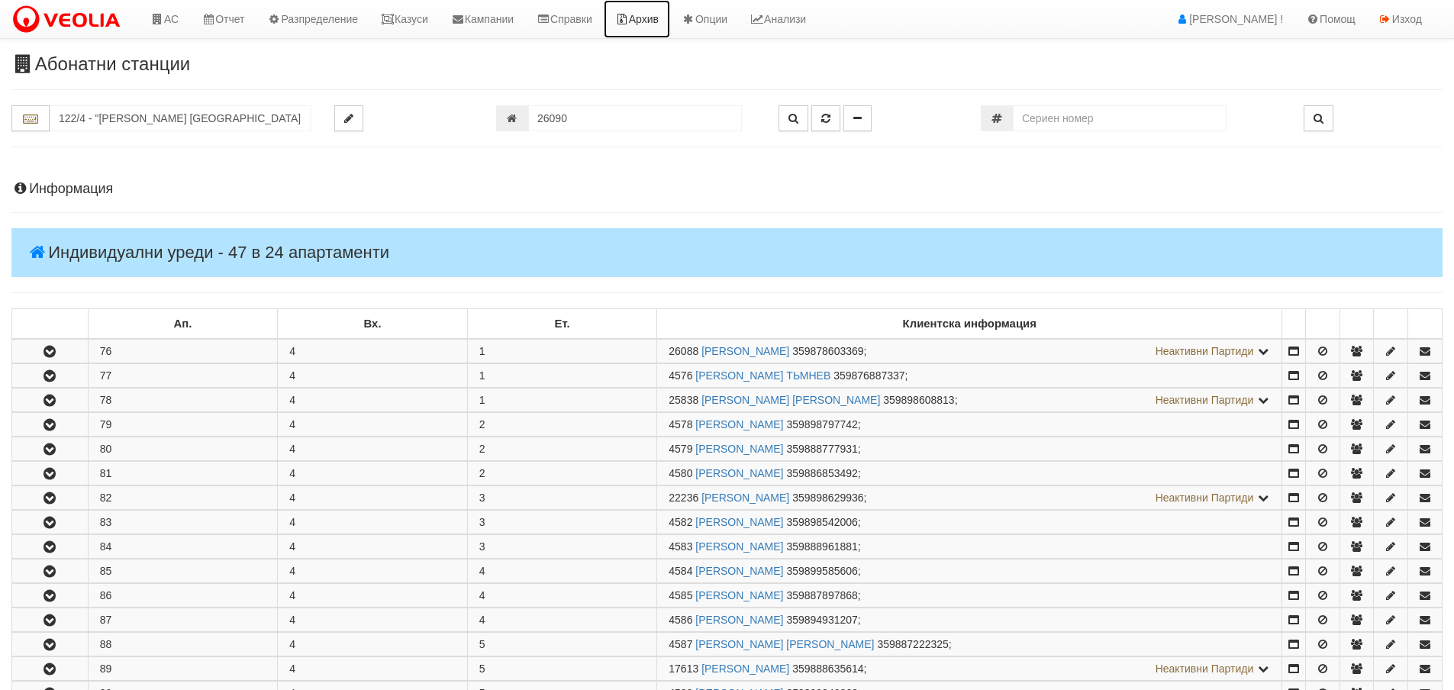
click at [670, 16] on link "Архив" at bounding box center [637, 19] width 66 height 38
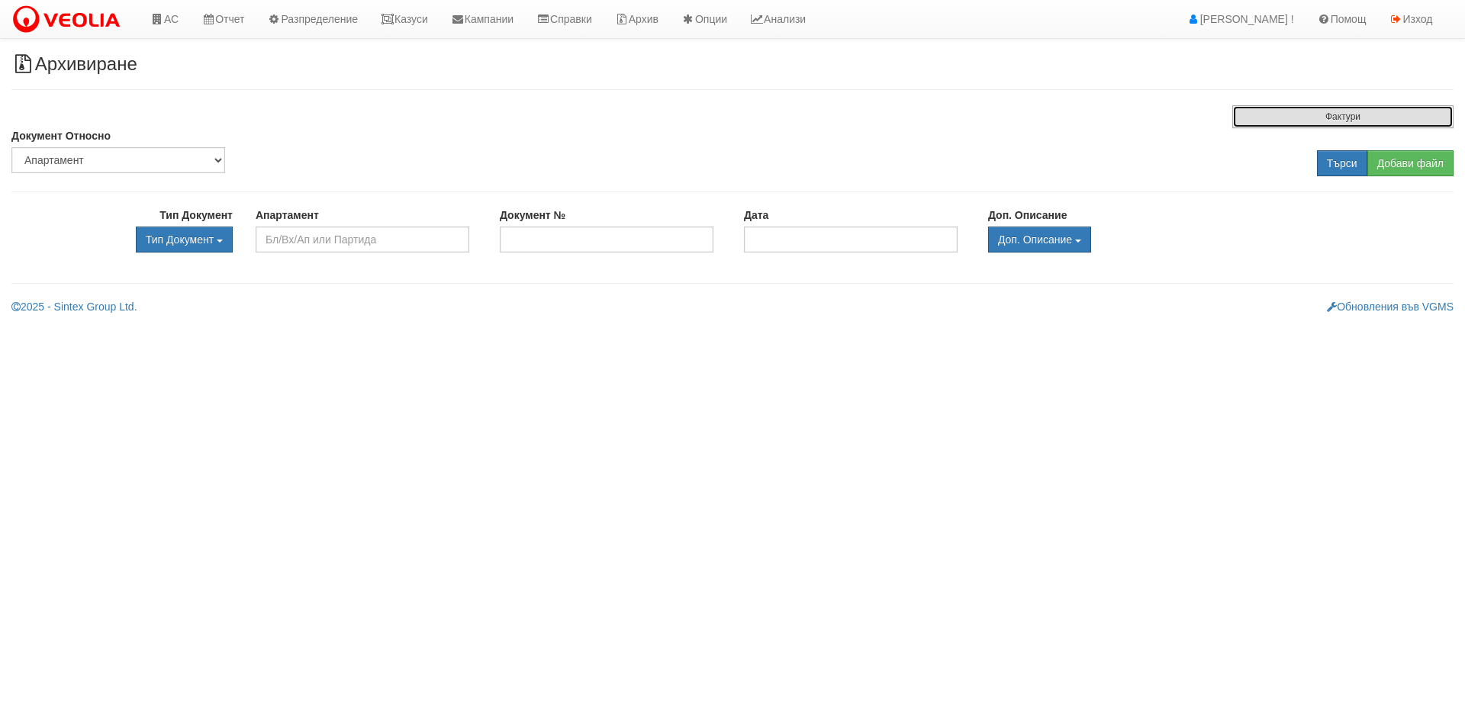
click at [1292, 112] on button "Фактури" at bounding box center [1342, 116] width 221 height 23
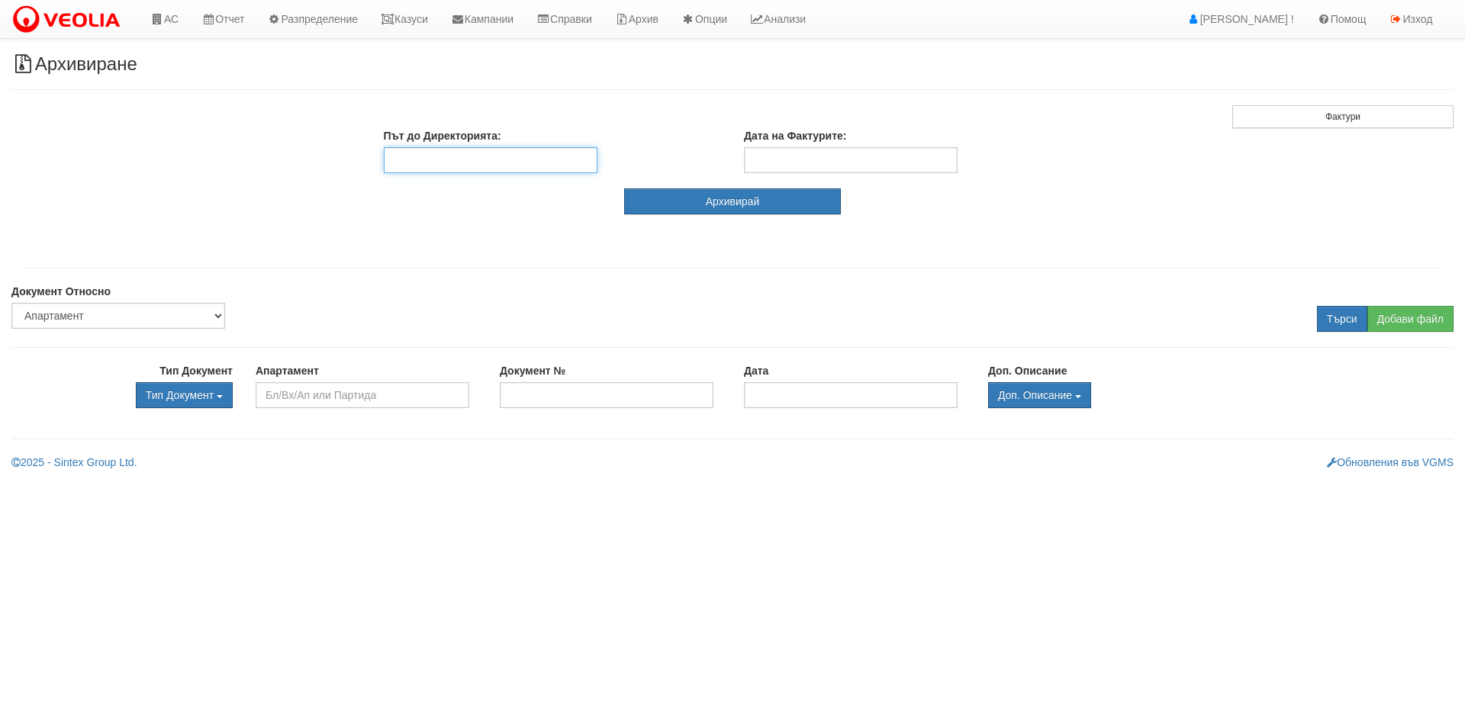
click at [479, 156] on input "Път до Директорията:" at bounding box center [491, 160] width 214 height 26
click at [510, 163] on input "\\test\" at bounding box center [491, 160] width 214 height 26
paste input "\data\Arhiv\Fakturi\2025\08.2025\26090"
type input "\\test\data\Arhiv\Fakturi\2025\08.2025\26090"
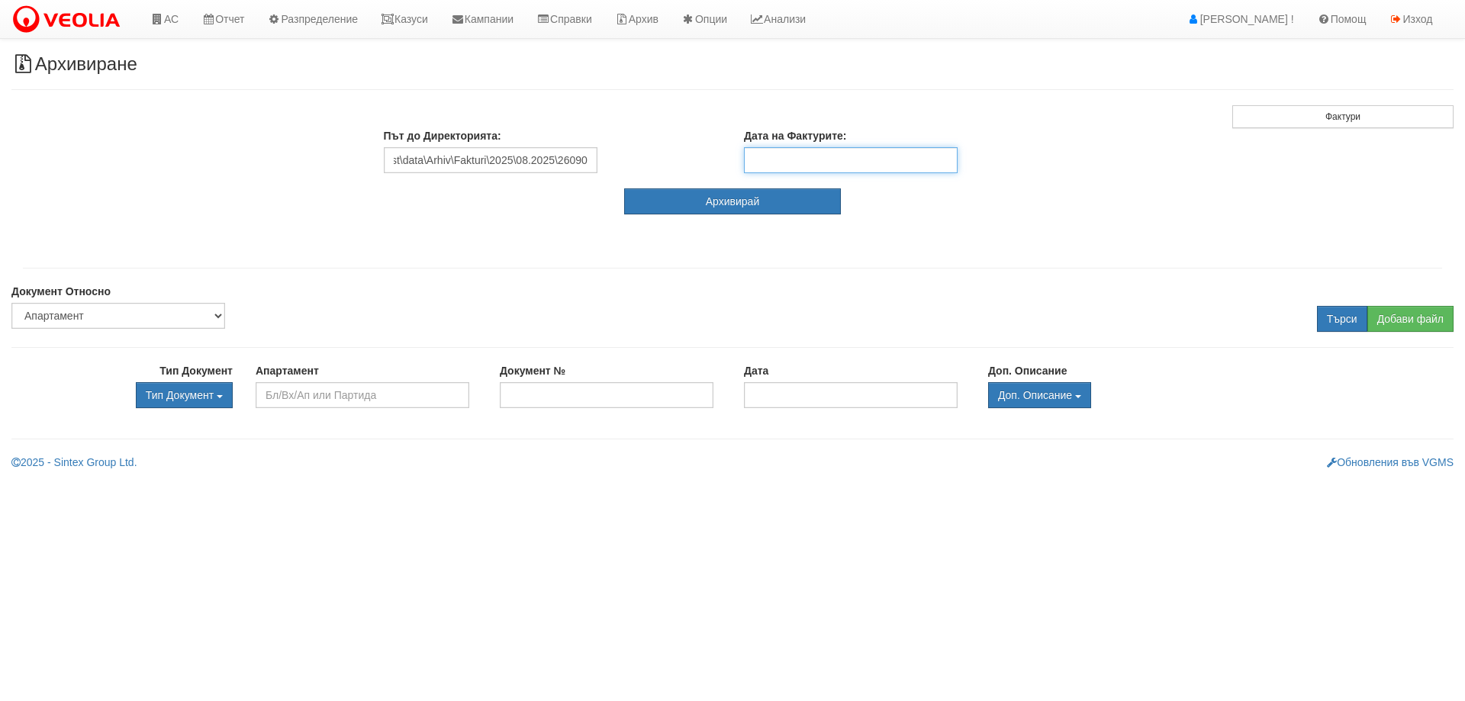
click at [862, 154] on input "Дата на Фактурите:" at bounding box center [851, 160] width 214 height 26
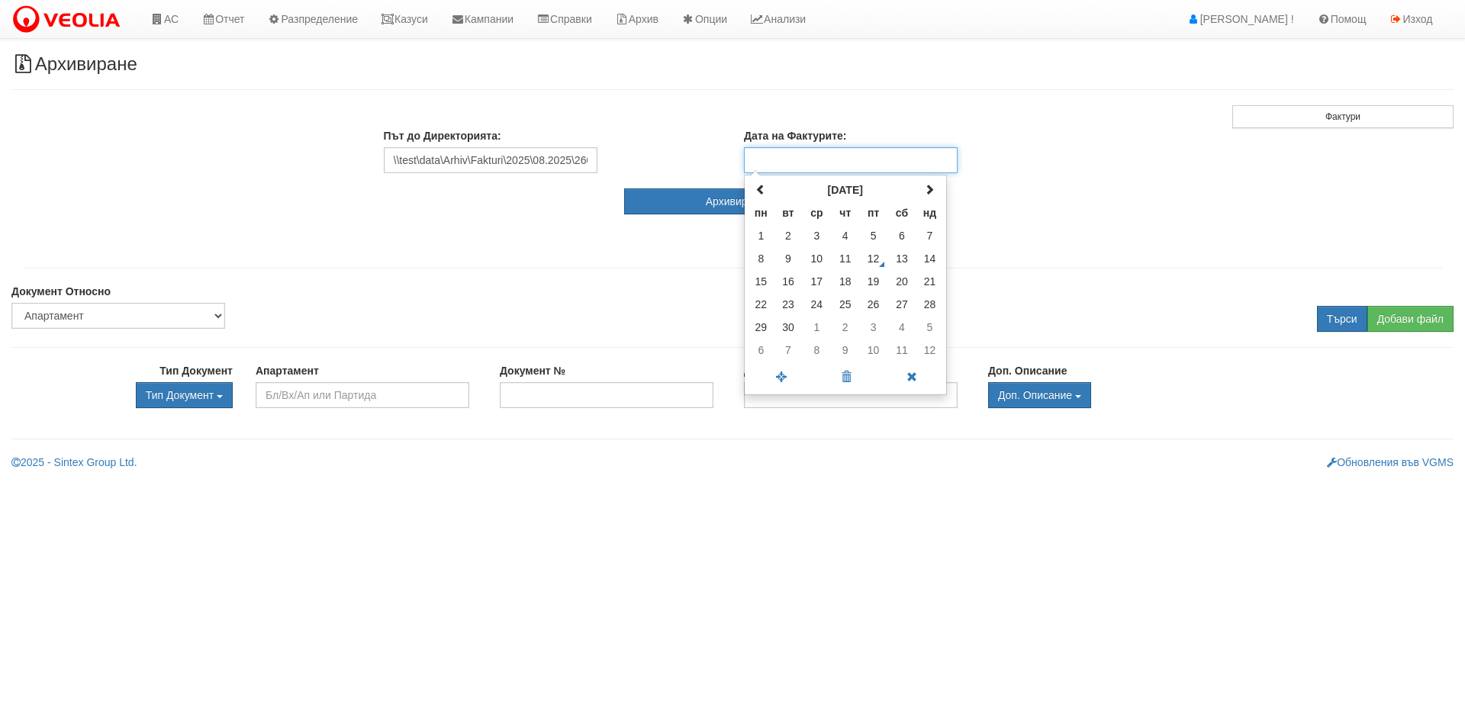
drag, startPoint x: 762, startPoint y: 195, endPoint x: 806, endPoint y: 204, distance: 44.6
click at [764, 195] on th at bounding box center [761, 190] width 27 height 23
click at [933, 326] on td "31" at bounding box center [929, 327] width 27 height 23
type input "31.08.2025"
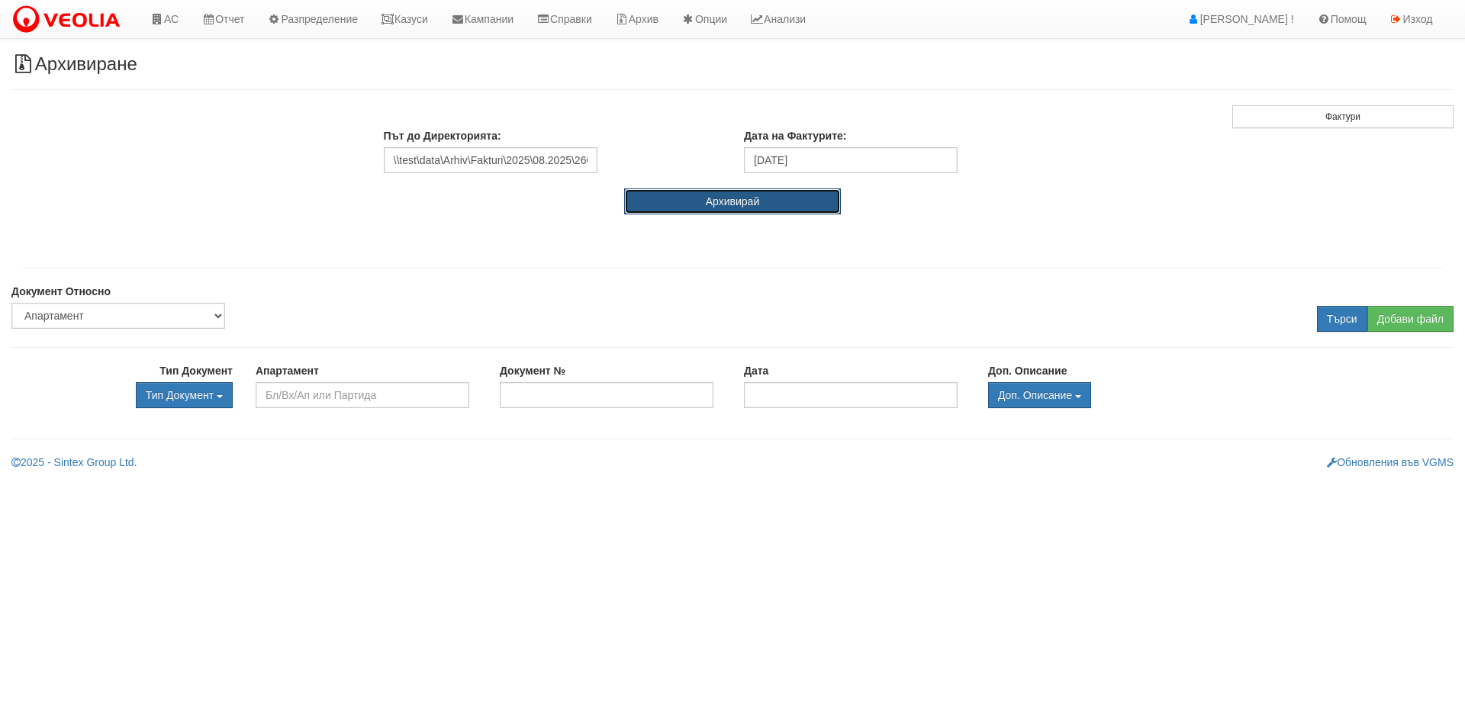
click at [674, 210] on button "Архивирай" at bounding box center [732, 201] width 217 height 26
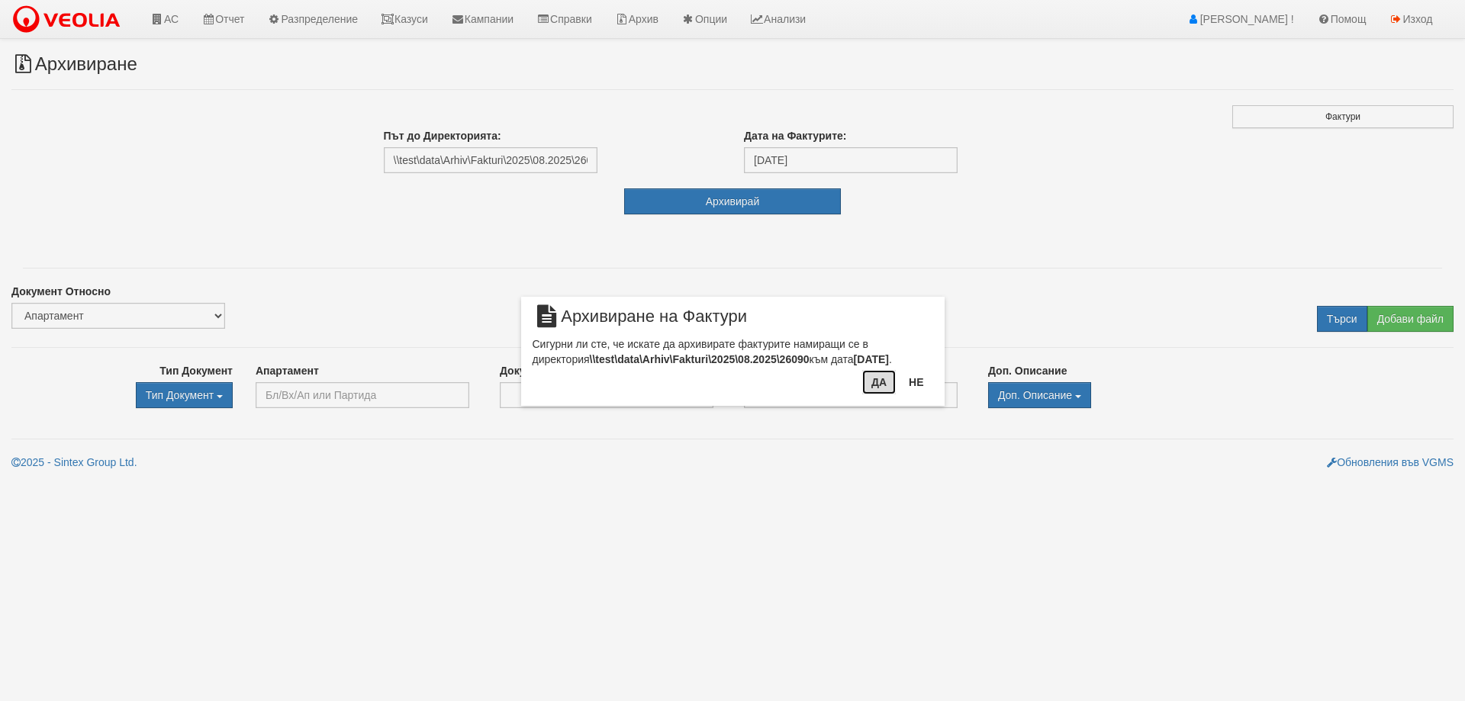
click at [870, 390] on button "Да" at bounding box center [879, 382] width 34 height 24
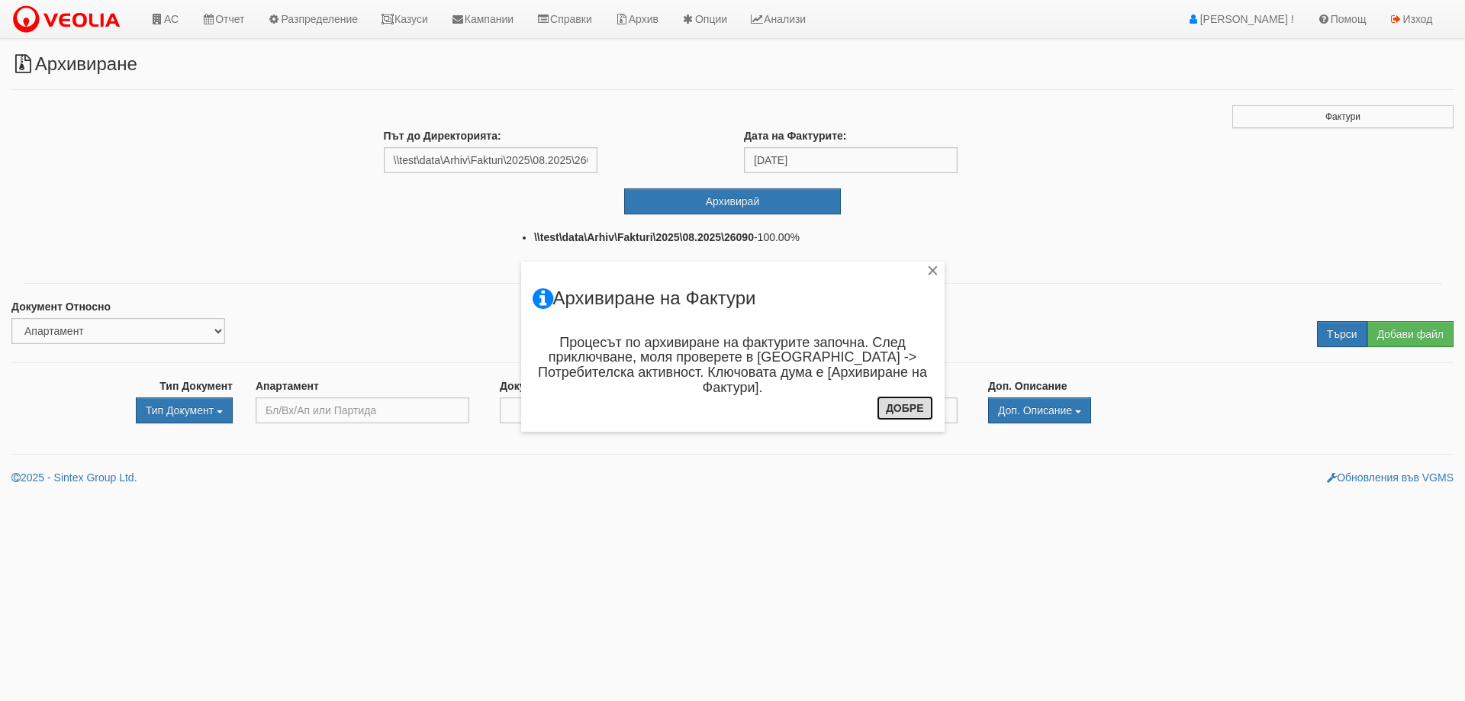
click at [902, 412] on button "Добре" at bounding box center [905, 408] width 56 height 24
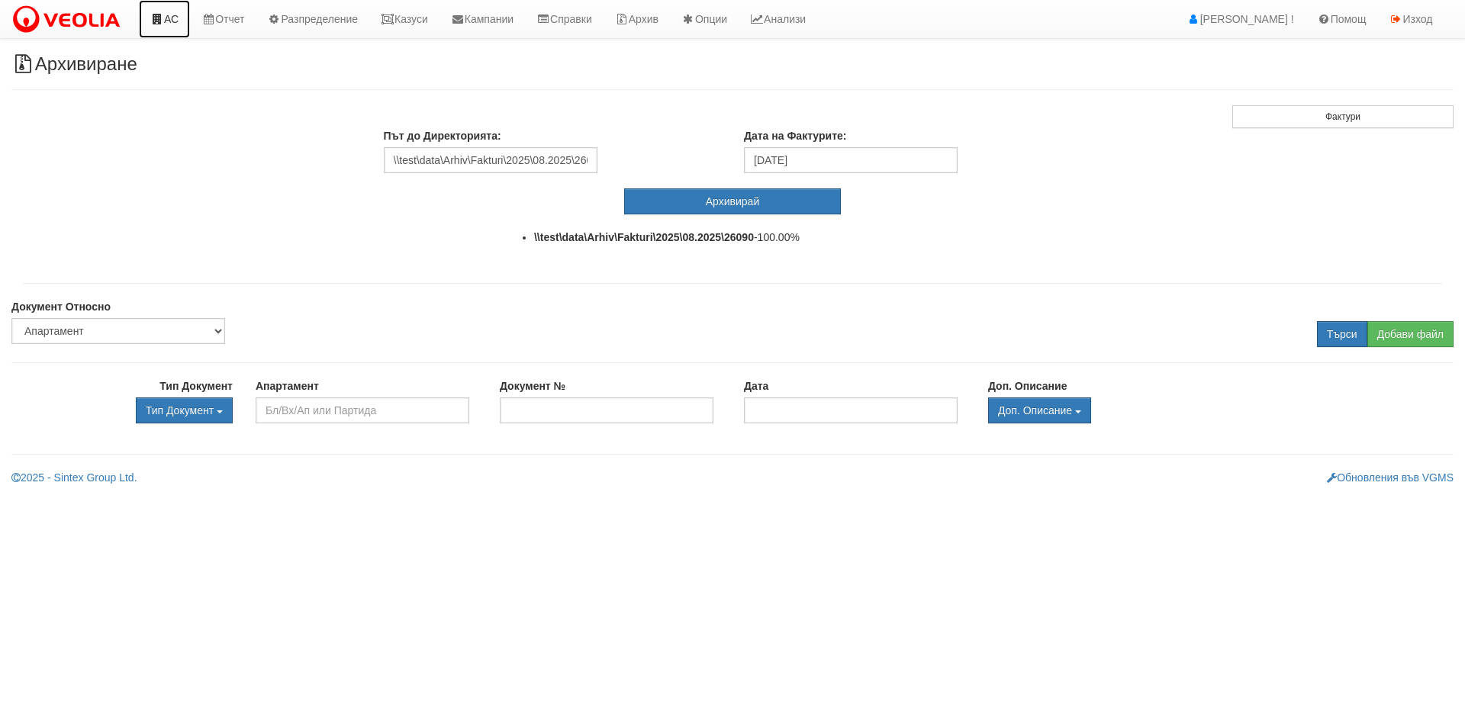
click at [165, 28] on link "АС" at bounding box center [164, 19] width 51 height 38
